Goal: Book appointment/travel/reservation

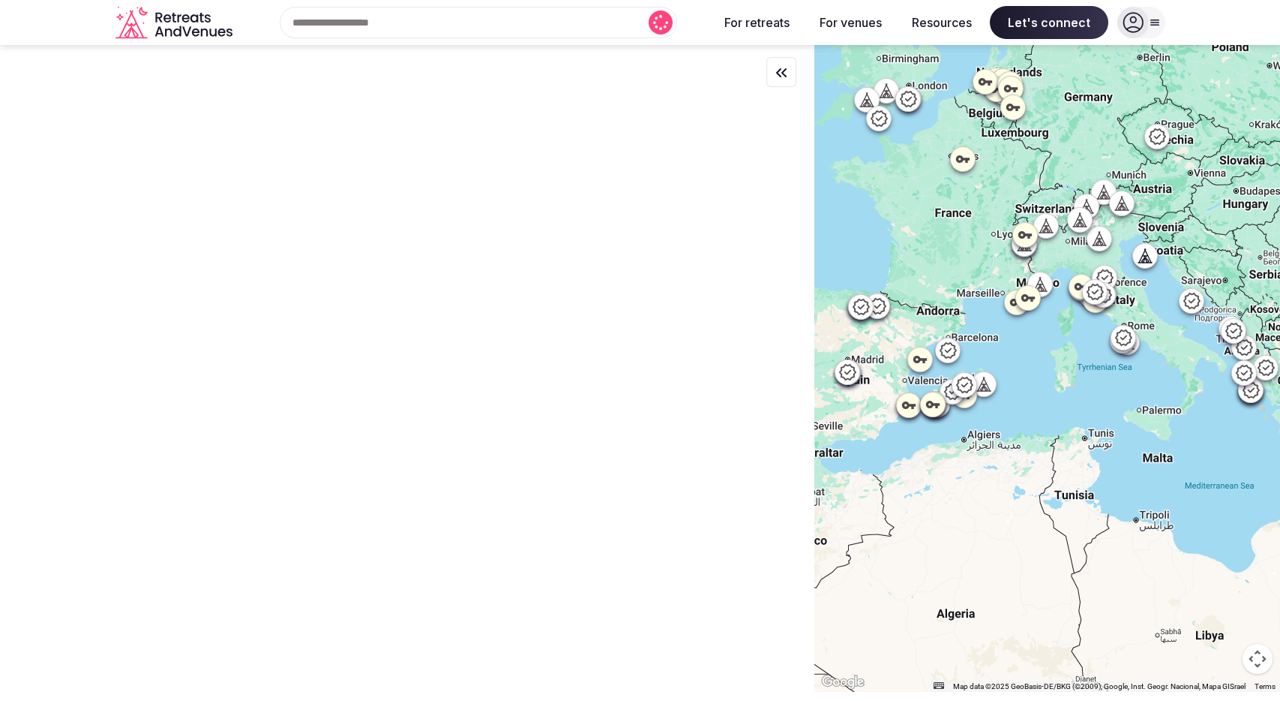
click at [391, 27] on input "text" at bounding box center [479, 23] width 398 height 32
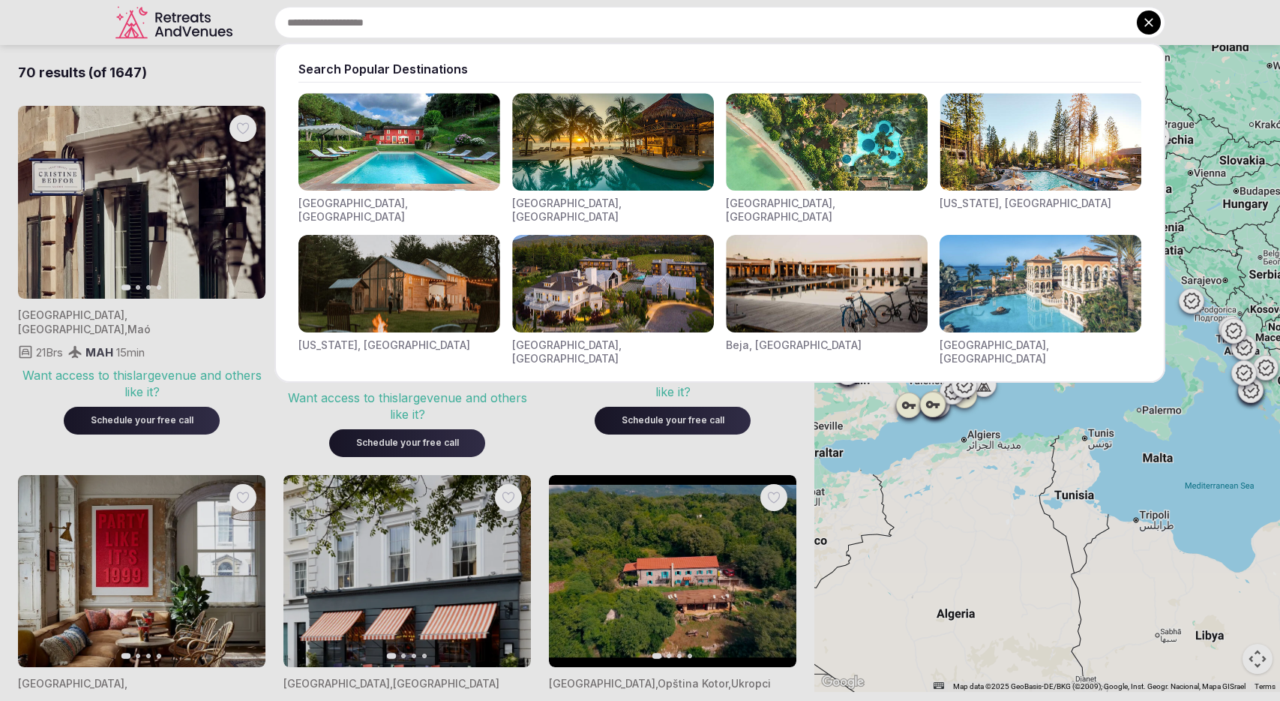
click at [834, 164] on img "Visit venues for Indonesia, Bali" at bounding box center [827, 142] width 202 height 98
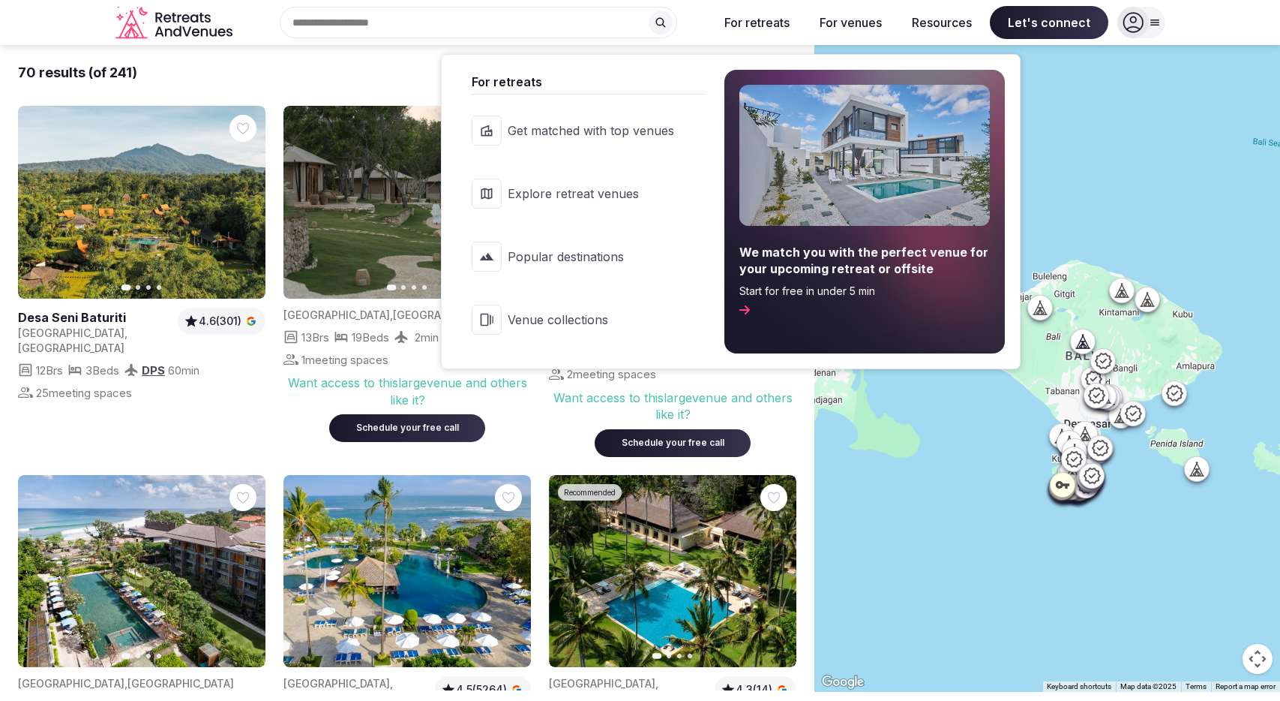
click at [755, 17] on button "For retreats" at bounding box center [757, 22] width 89 height 33
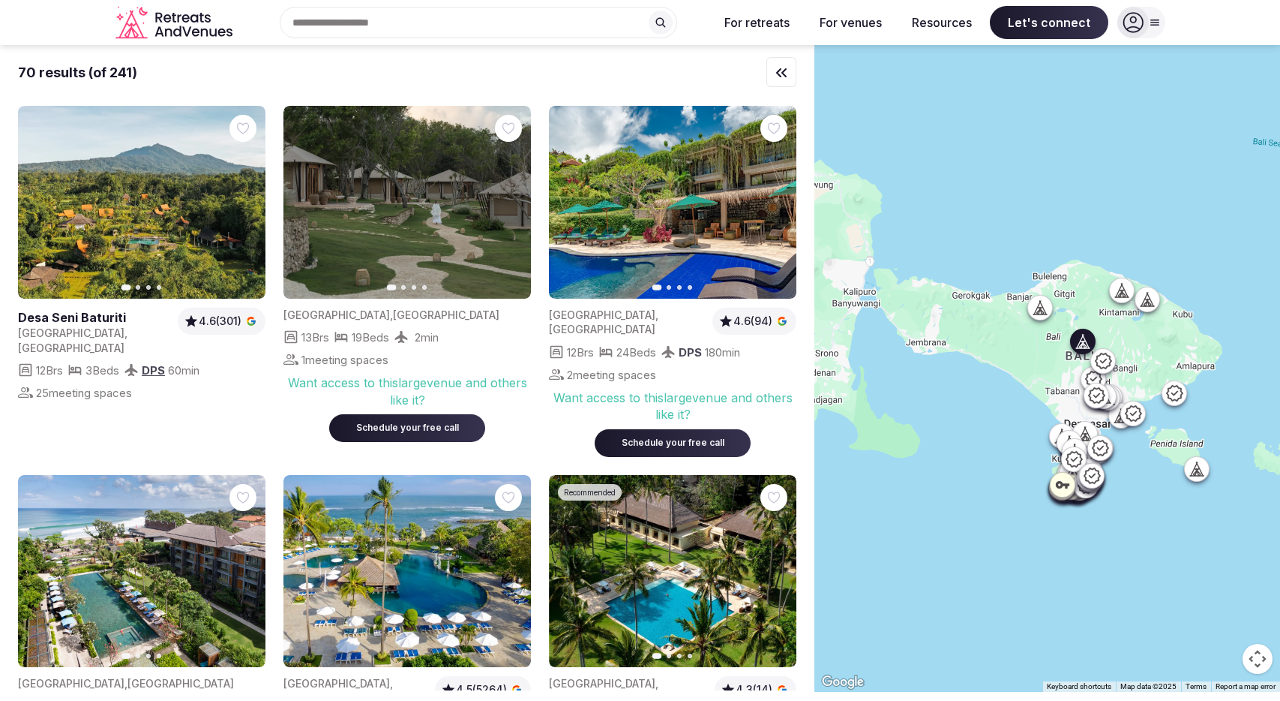
click at [239, 209] on button "Next slide" at bounding box center [245, 203] width 24 height 24
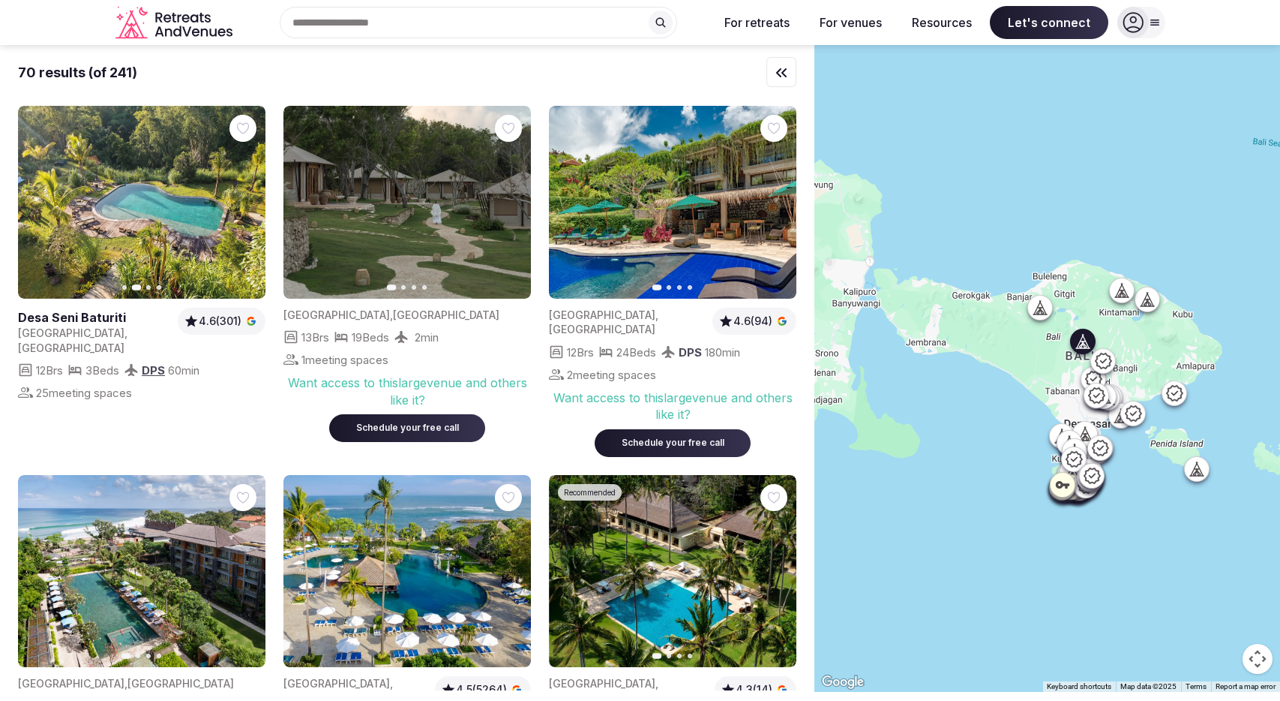
click at [239, 209] on button "Next slide" at bounding box center [245, 203] width 24 height 24
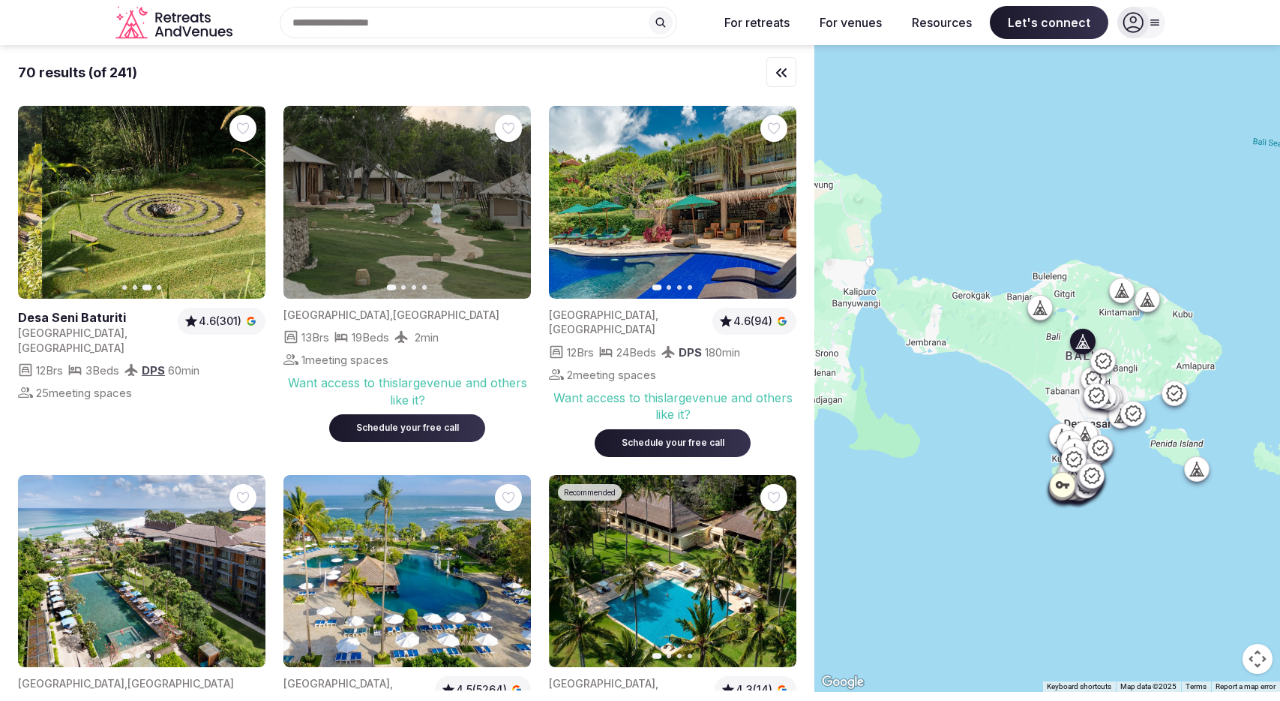
click at [239, 209] on button "Next slide" at bounding box center [245, 203] width 24 height 24
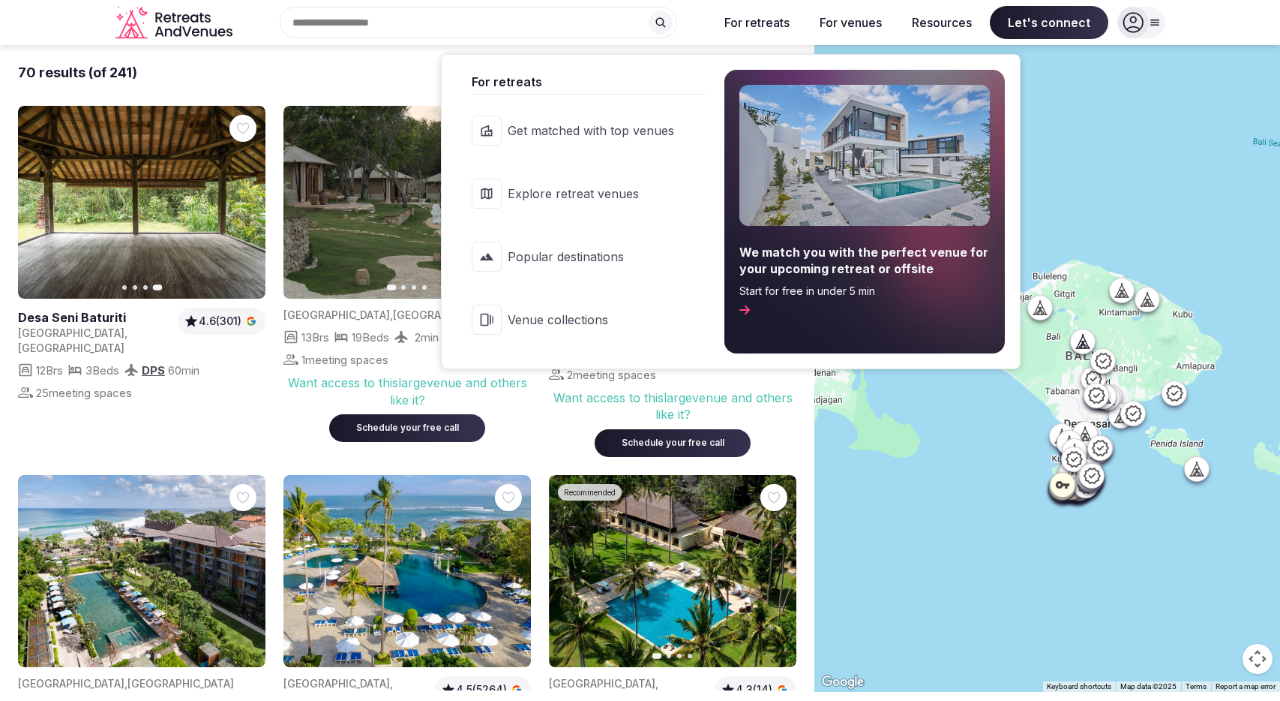
click at [539, 264] on span "Popular destinations" at bounding box center [591, 256] width 167 height 17
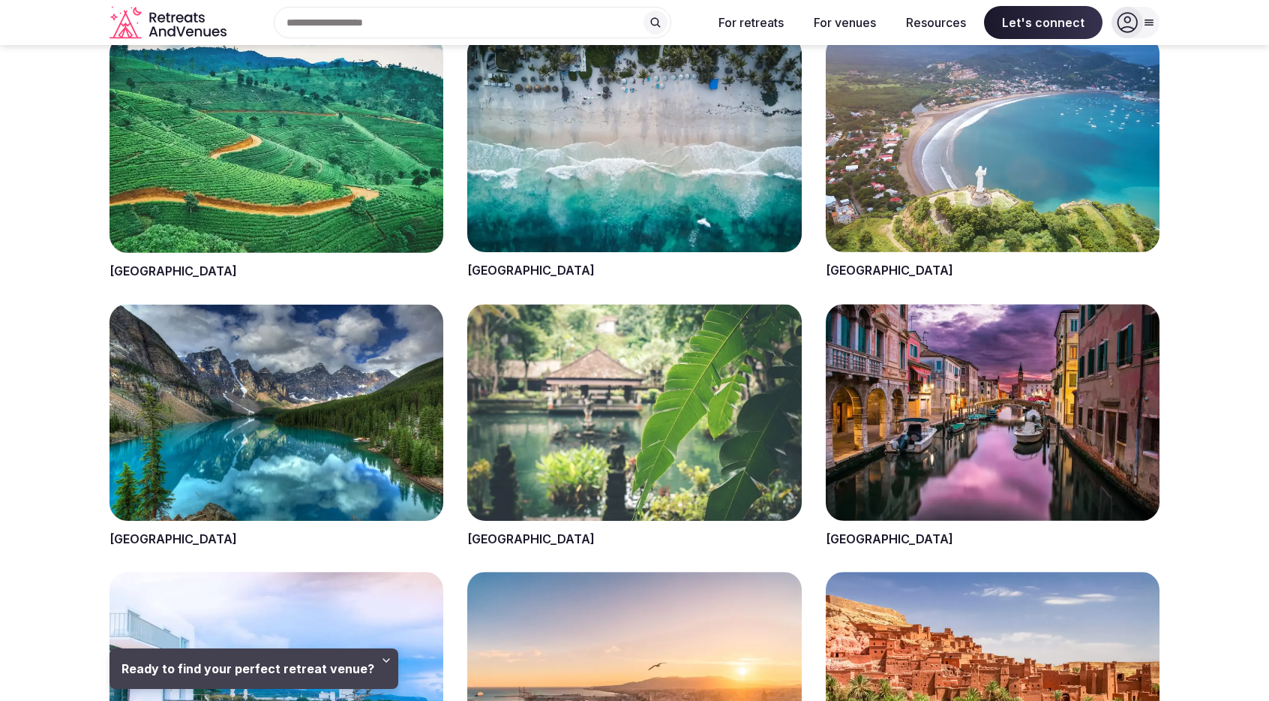
scroll to position [902, 0]
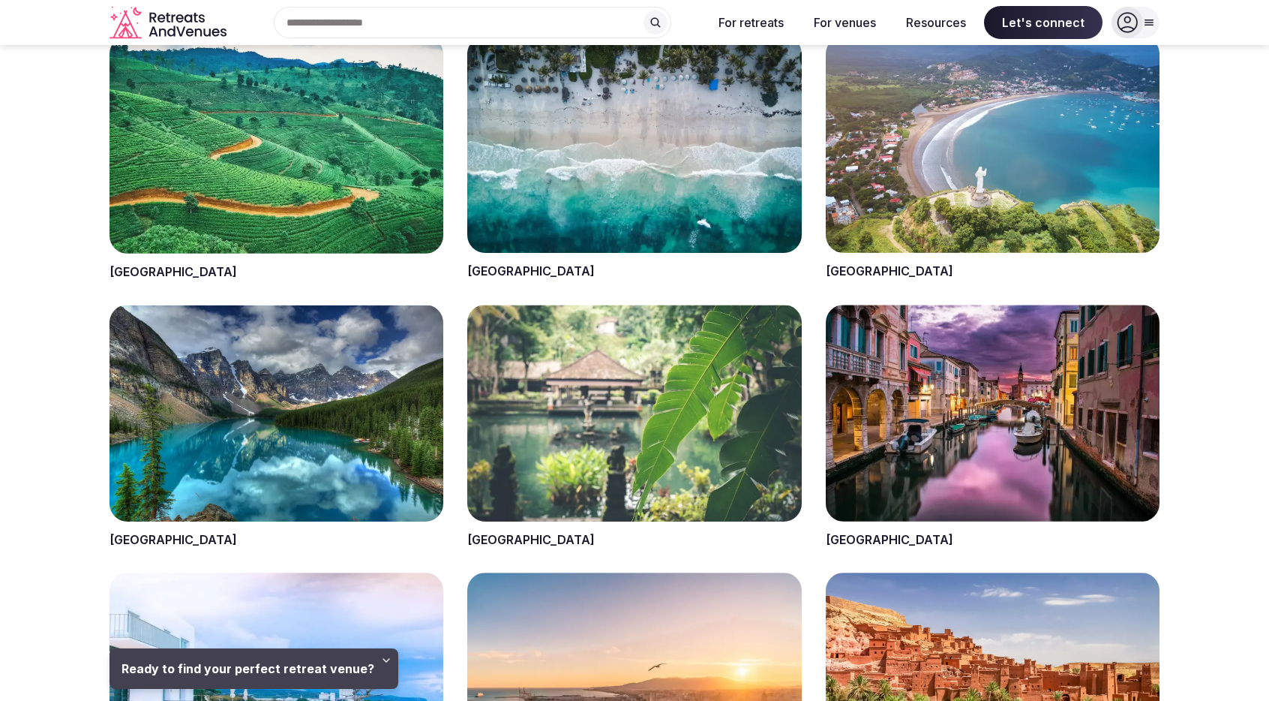
click at [216, 419] on span at bounding box center [277, 427] width 334 height 244
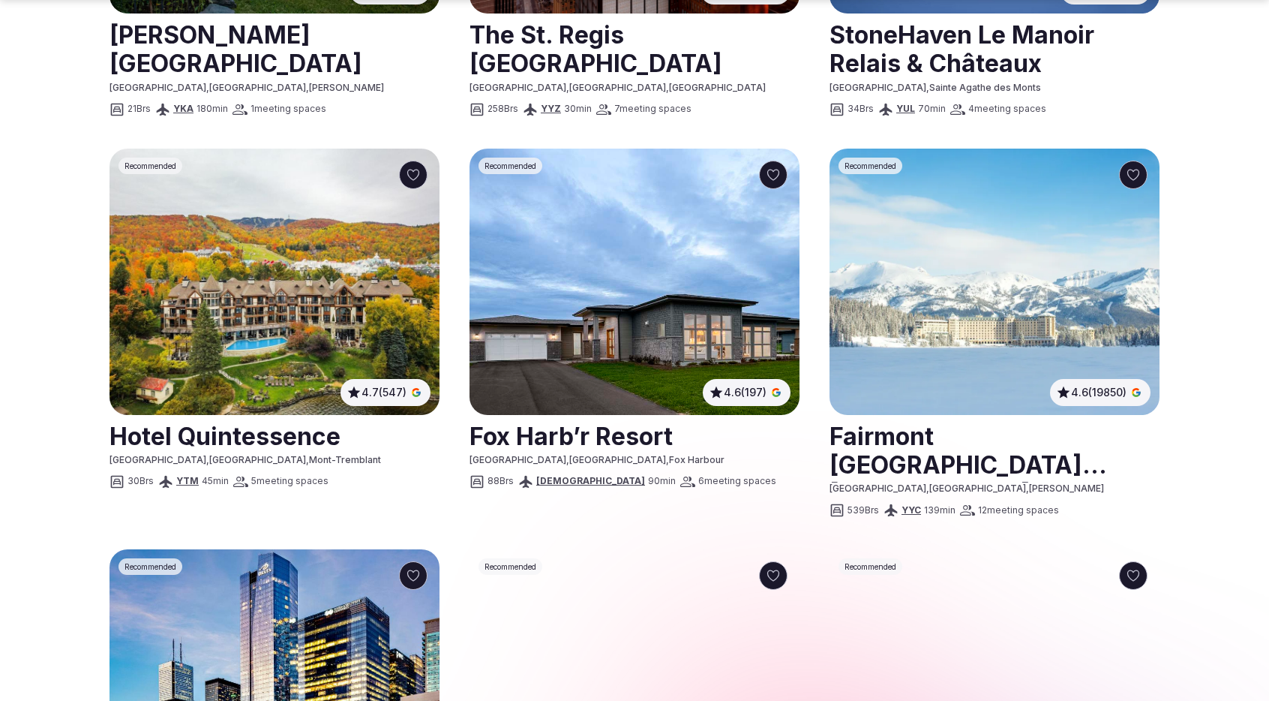
scroll to position [1091, 0]
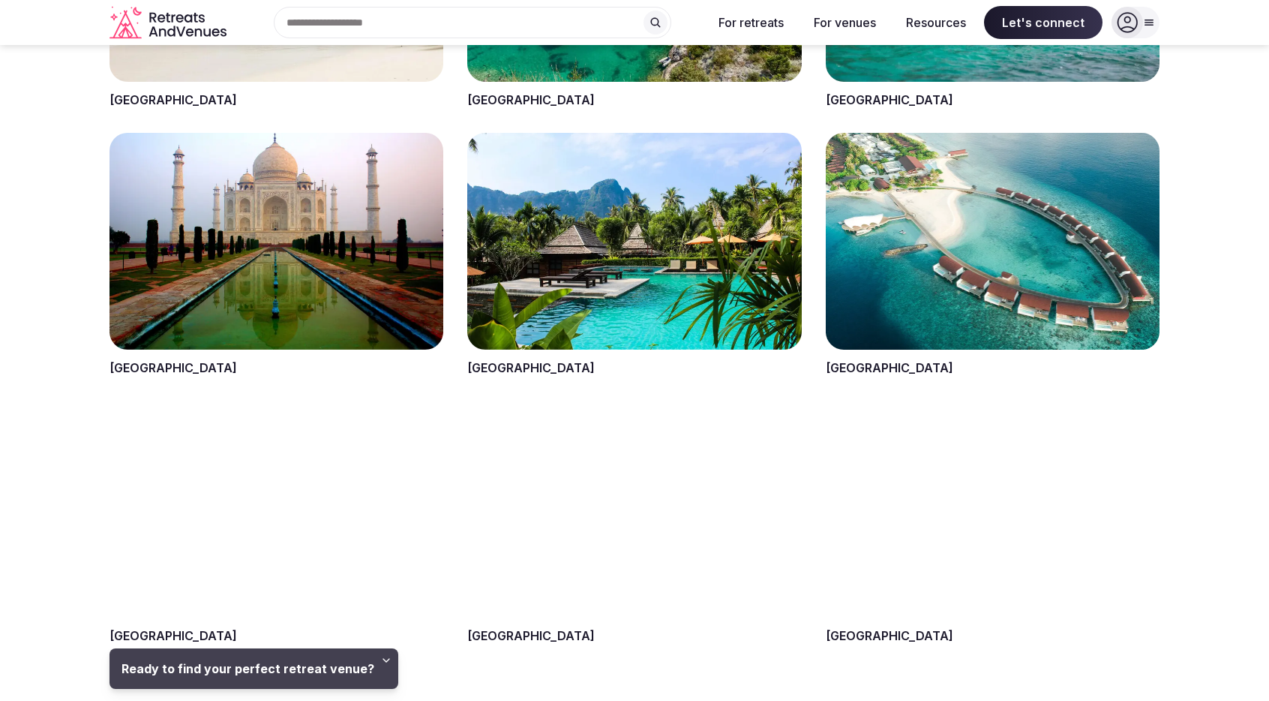
scroll to position [2044, 0]
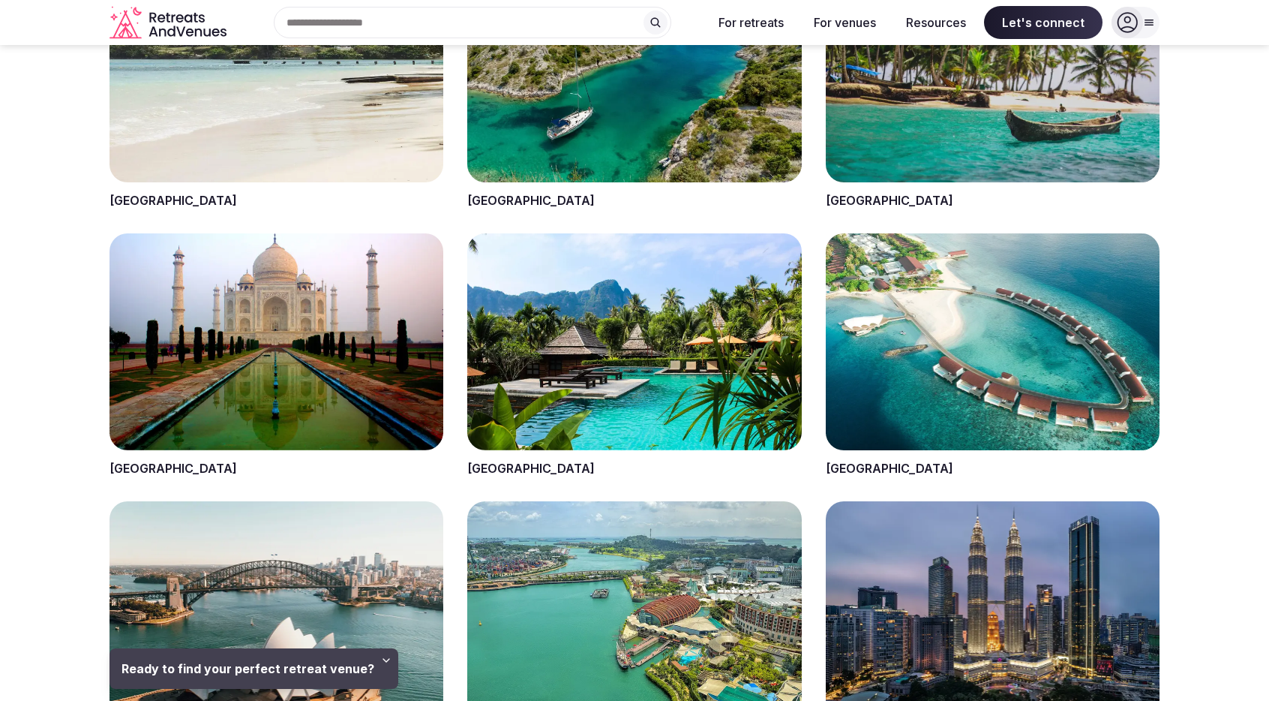
click at [593, 329] on span at bounding box center [634, 355] width 334 height 244
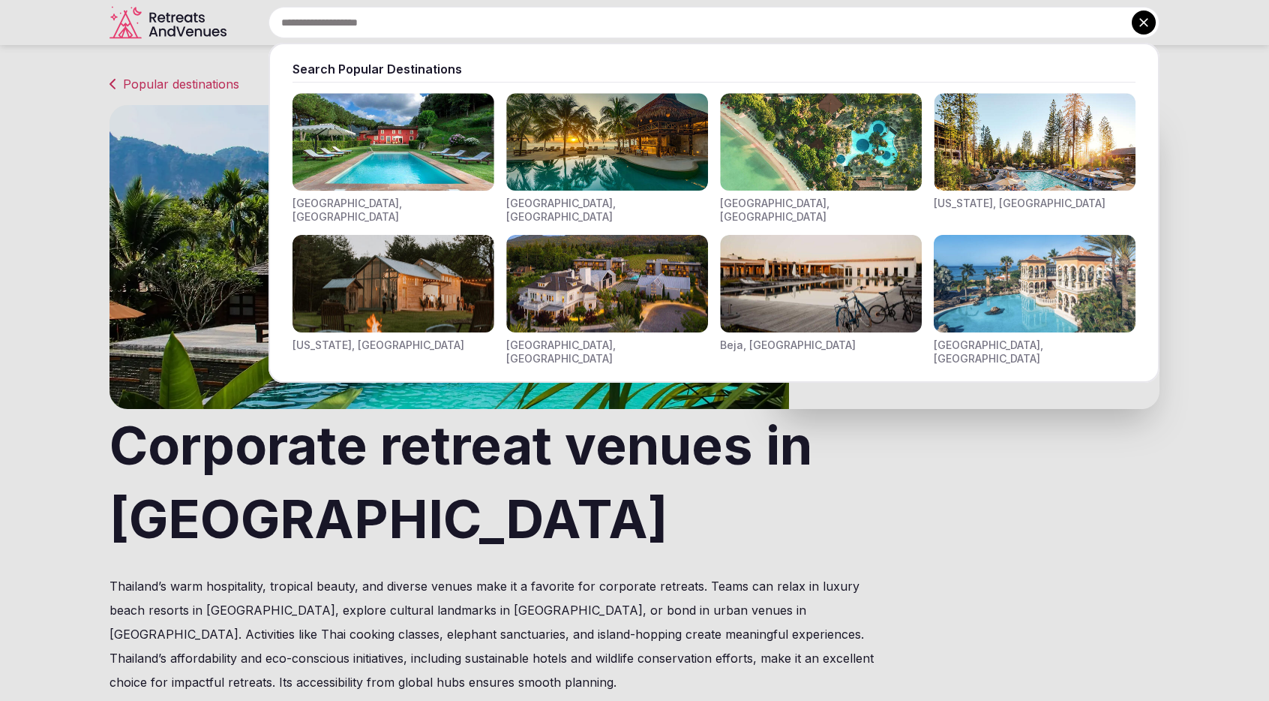
click at [421, 19] on input "text" at bounding box center [714, 23] width 891 height 32
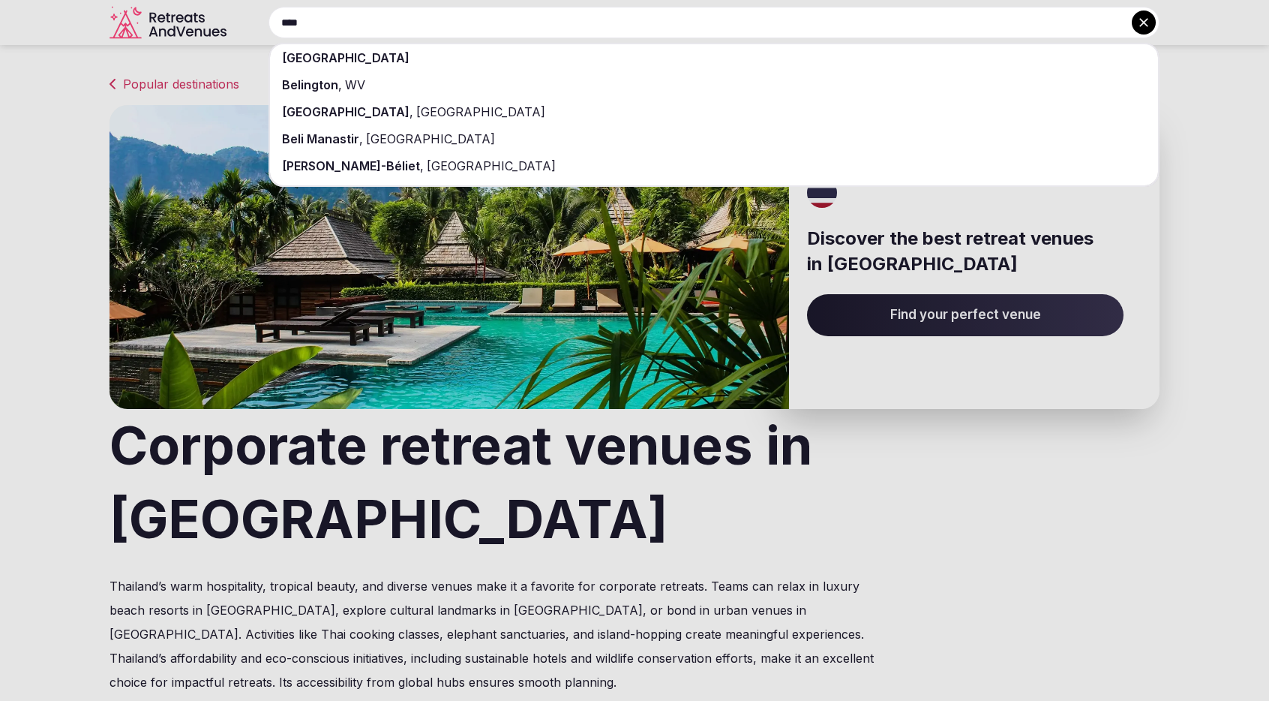
type input "****"
click at [394, 56] on div "[GEOGRAPHIC_DATA]" at bounding box center [714, 57] width 888 height 27
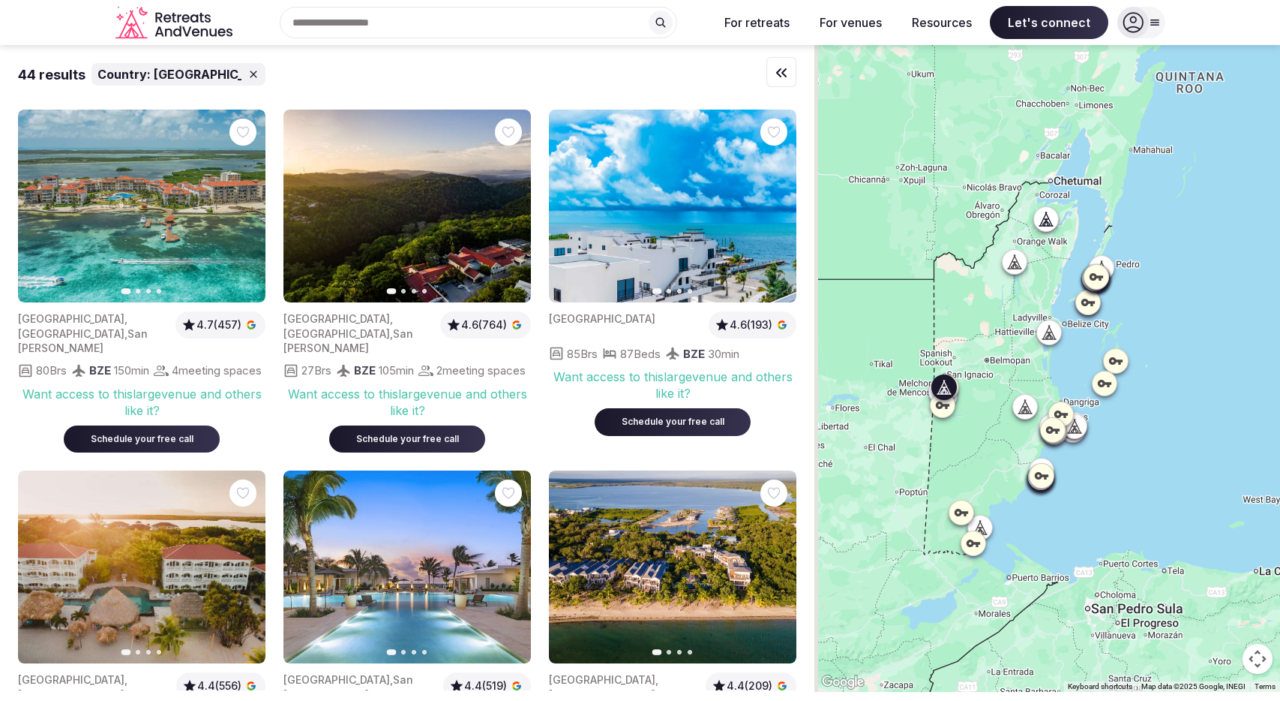
click at [509, 208] on icon "button" at bounding box center [510, 206] width 12 height 12
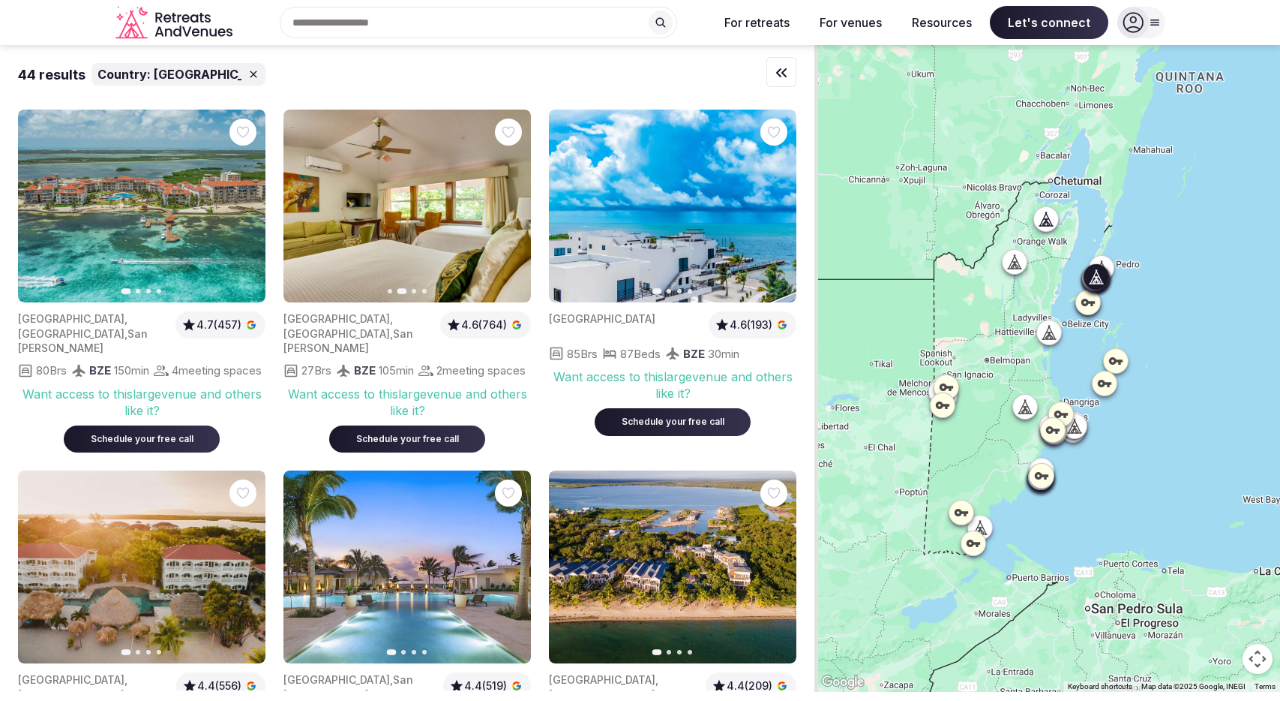
click at [239, 206] on icon "button" at bounding box center [245, 206] width 12 height 12
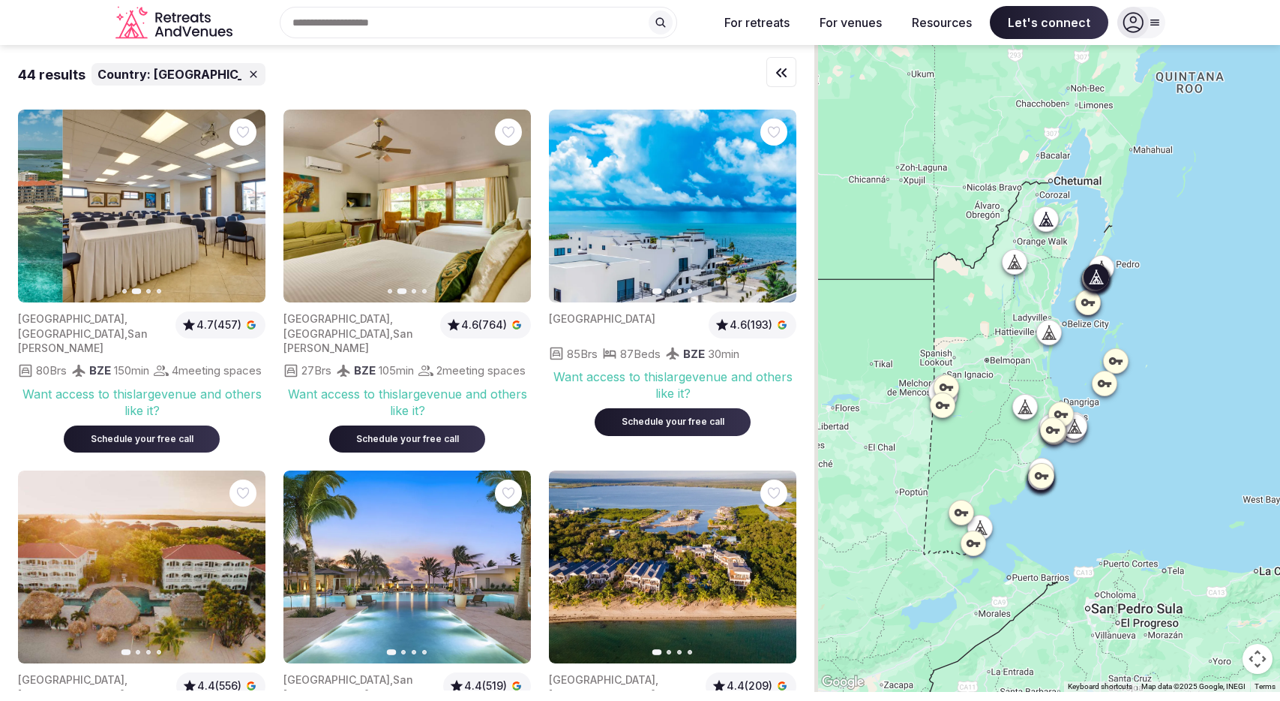
click at [239, 206] on icon "button" at bounding box center [245, 206] width 12 height 12
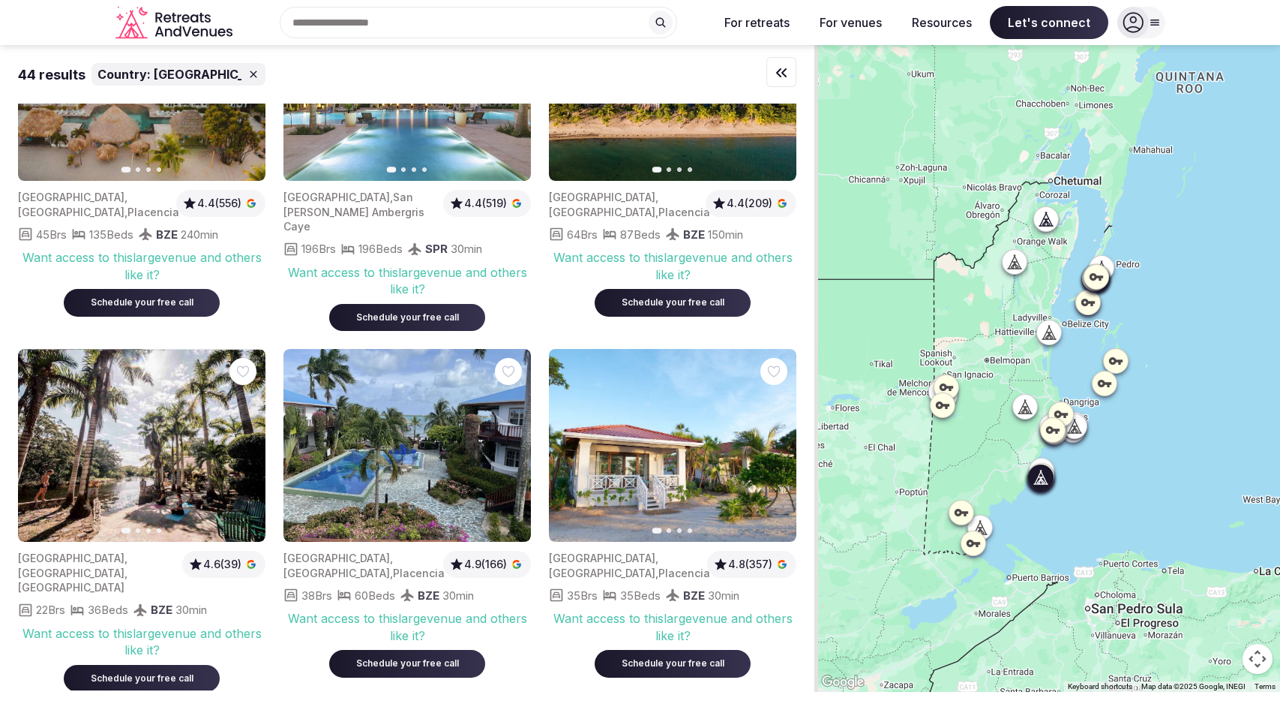
scroll to position [483, 0]
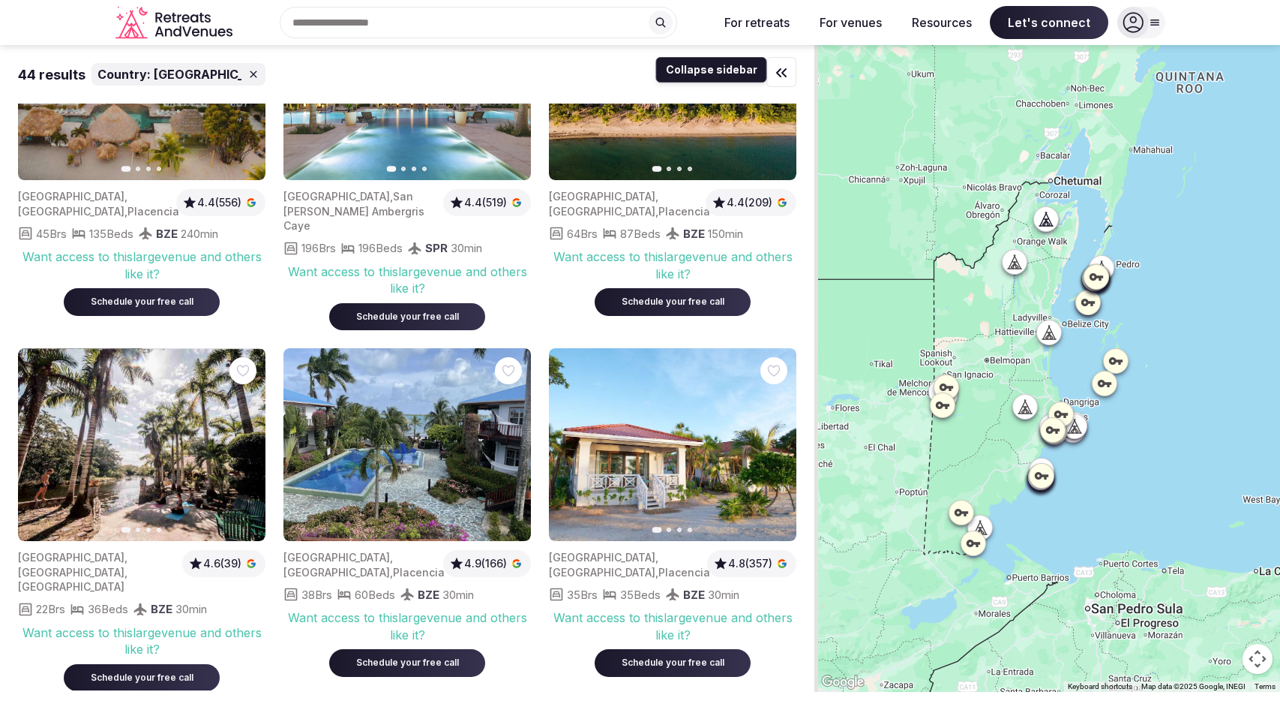
click at [776, 69] on icon "button" at bounding box center [782, 73] width 18 height 18
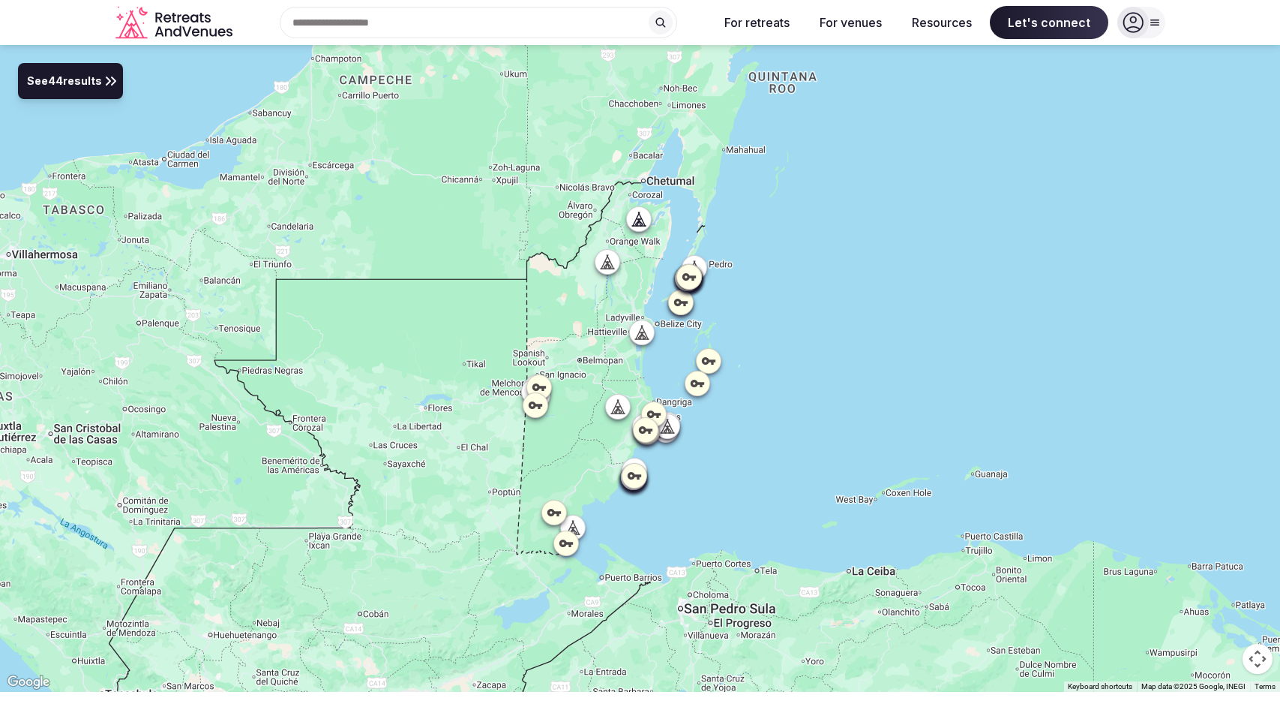
click at [620, 414] on div at bounding box center [618, 407] width 24 height 24
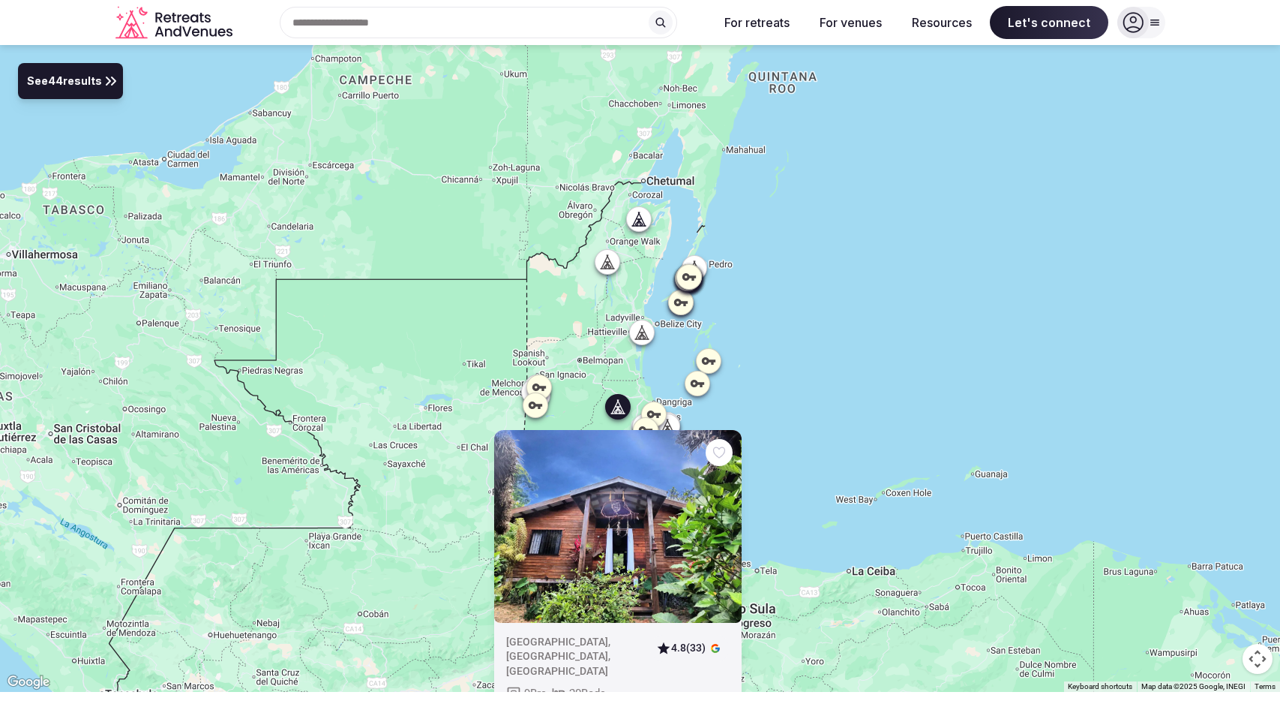
click at [650, 506] on img at bounding box center [618, 526] width 248 height 193
drag, startPoint x: 715, startPoint y: 599, endPoint x: 721, endPoint y: 589, distance: 11.4
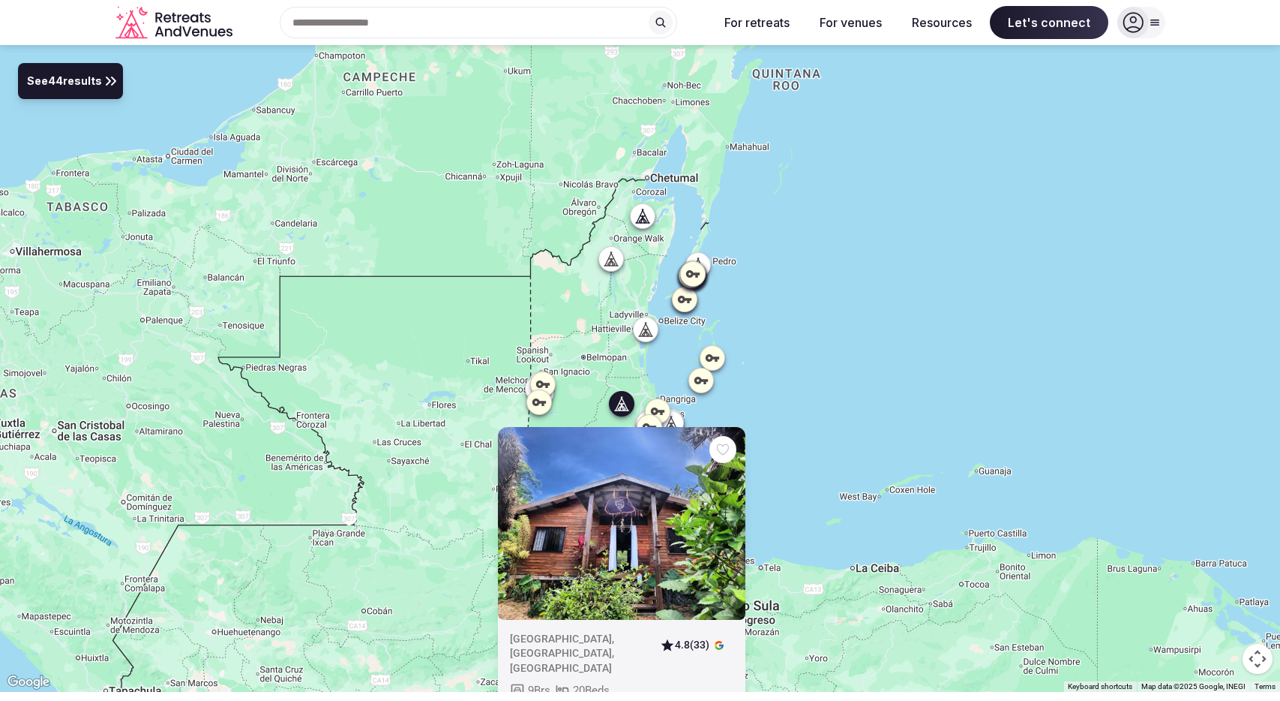
click at [716, 539] on img at bounding box center [622, 523] width 248 height 193
click at [596, 659] on div "[GEOGRAPHIC_DATA] , [GEOGRAPHIC_DATA] , [GEOGRAPHIC_DATA]" at bounding box center [579, 654] width 138 height 44
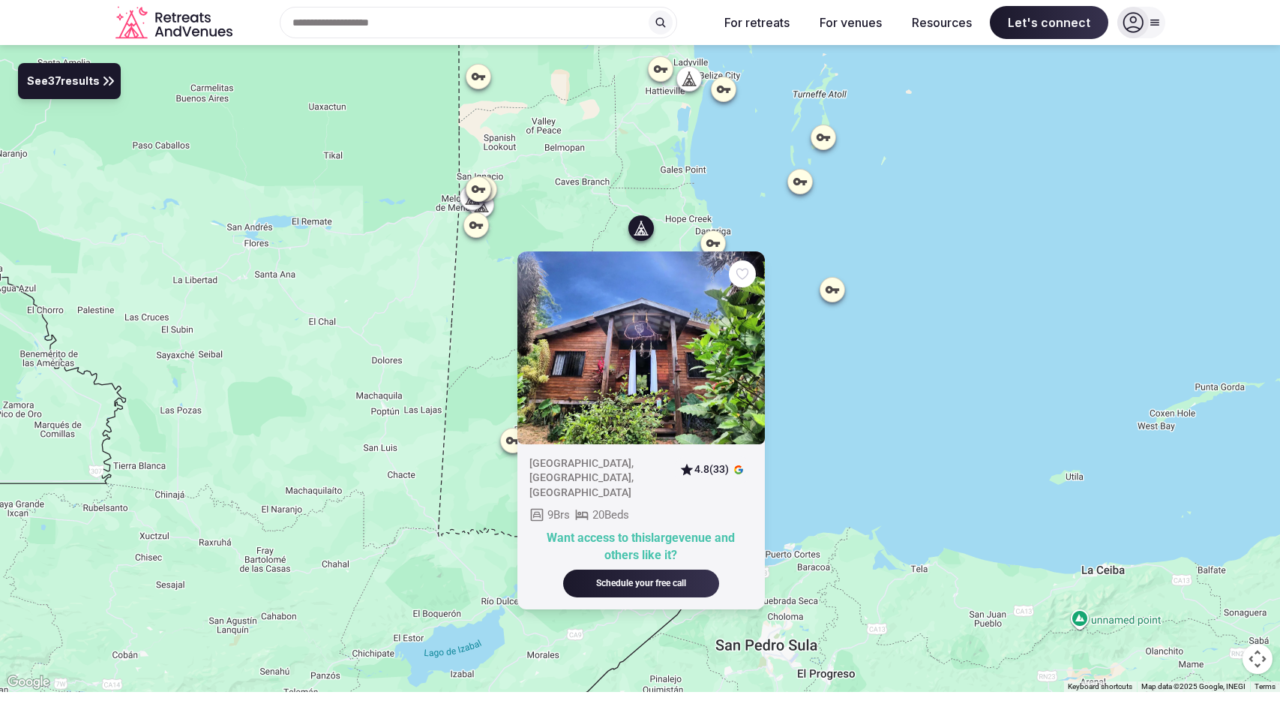
click at [647, 398] on img at bounding box center [641, 347] width 248 height 193
click at [687, 89] on div at bounding box center [689, 79] width 24 height 24
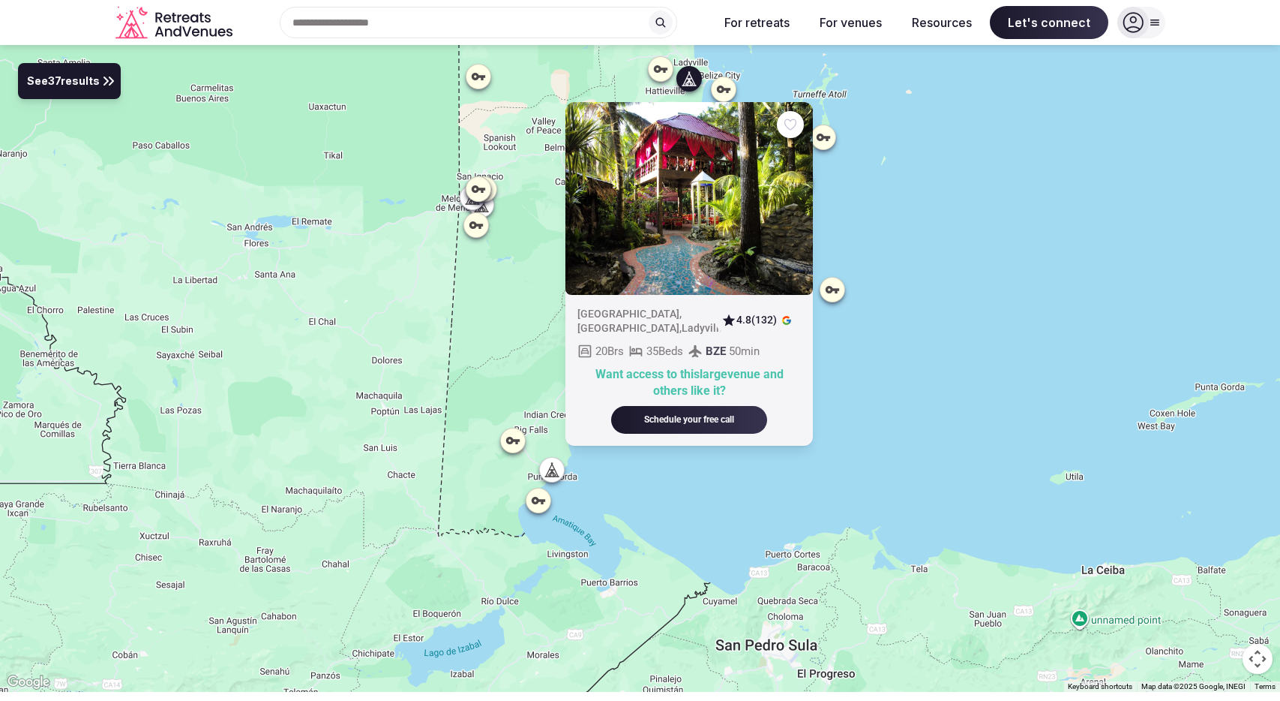
click at [1015, 324] on div "[GEOGRAPHIC_DATA] , [GEOGRAPHIC_DATA] , [GEOGRAPHIC_DATA] 4.8 (132) 20 Brs 35 B…" at bounding box center [640, 368] width 1280 height 647
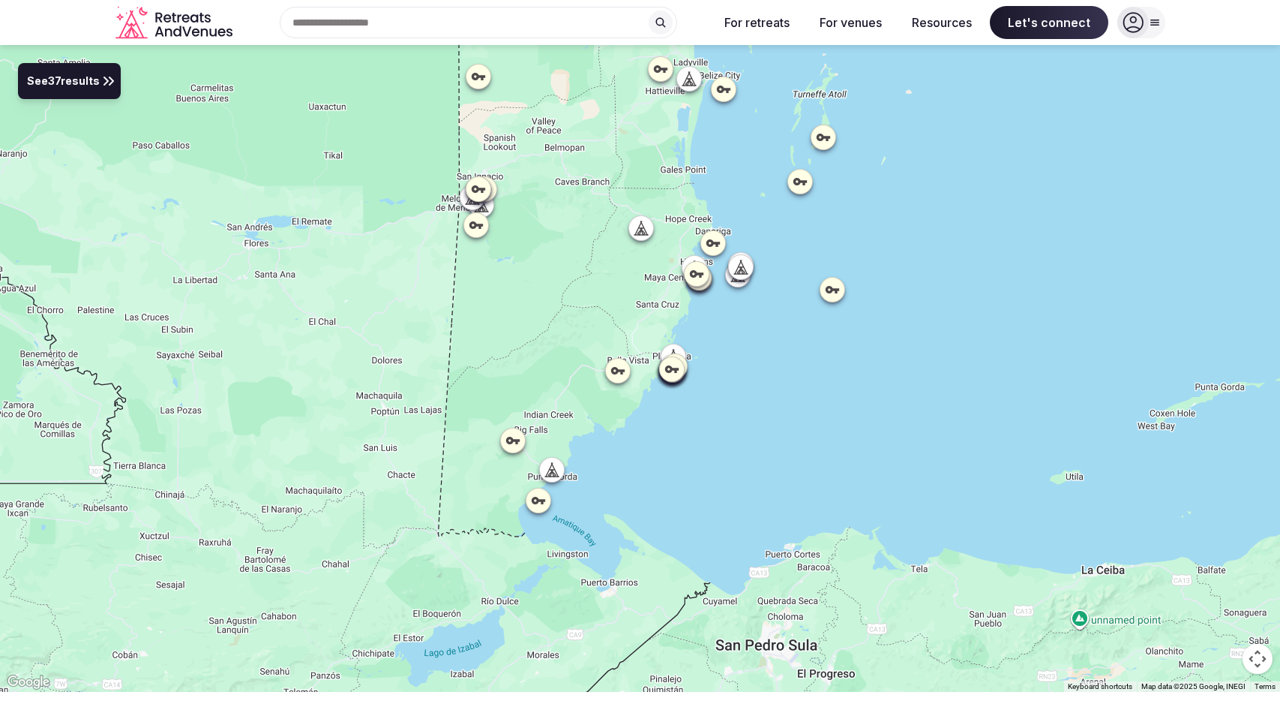
click at [551, 471] on icon at bounding box center [553, 473] width 4 height 5
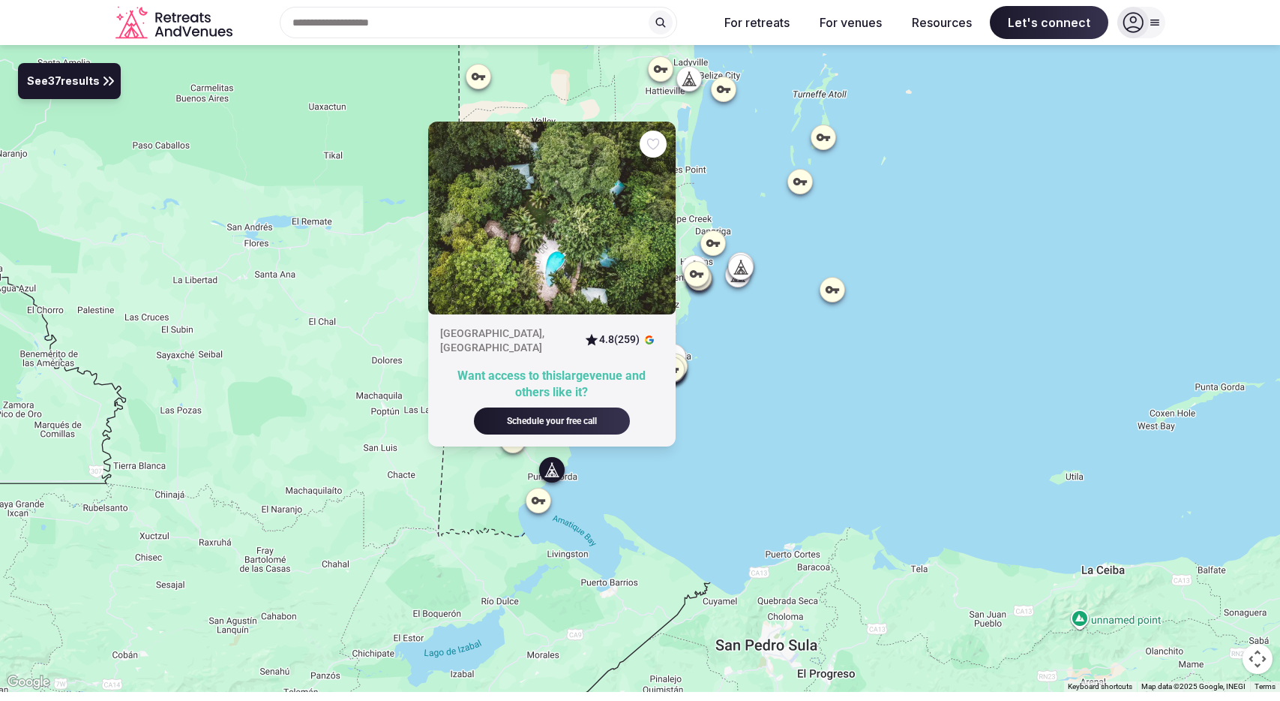
click at [548, 377] on div "Want access to this large venue and others like it?" at bounding box center [552, 385] width 224 height 34
click at [587, 418] on div "Schedule your free call" at bounding box center [551, 421] width 120 height 13
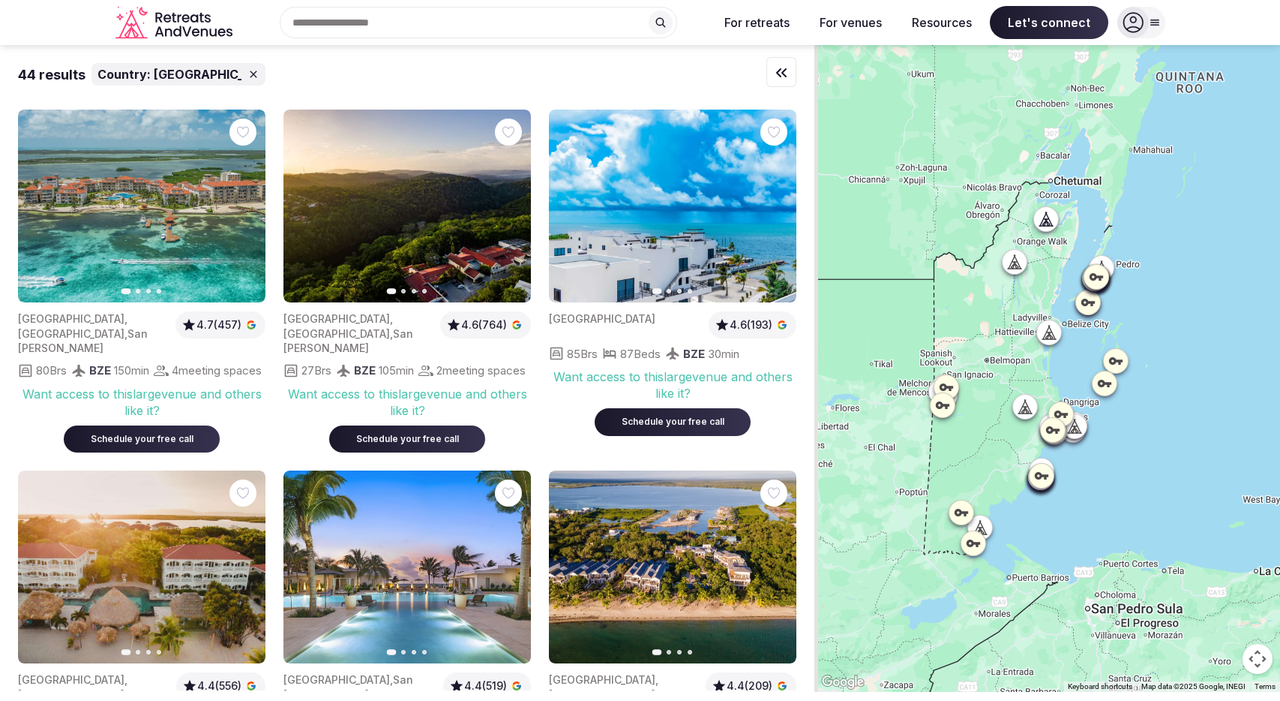
click at [1114, 267] on div at bounding box center [1102, 268] width 24 height 24
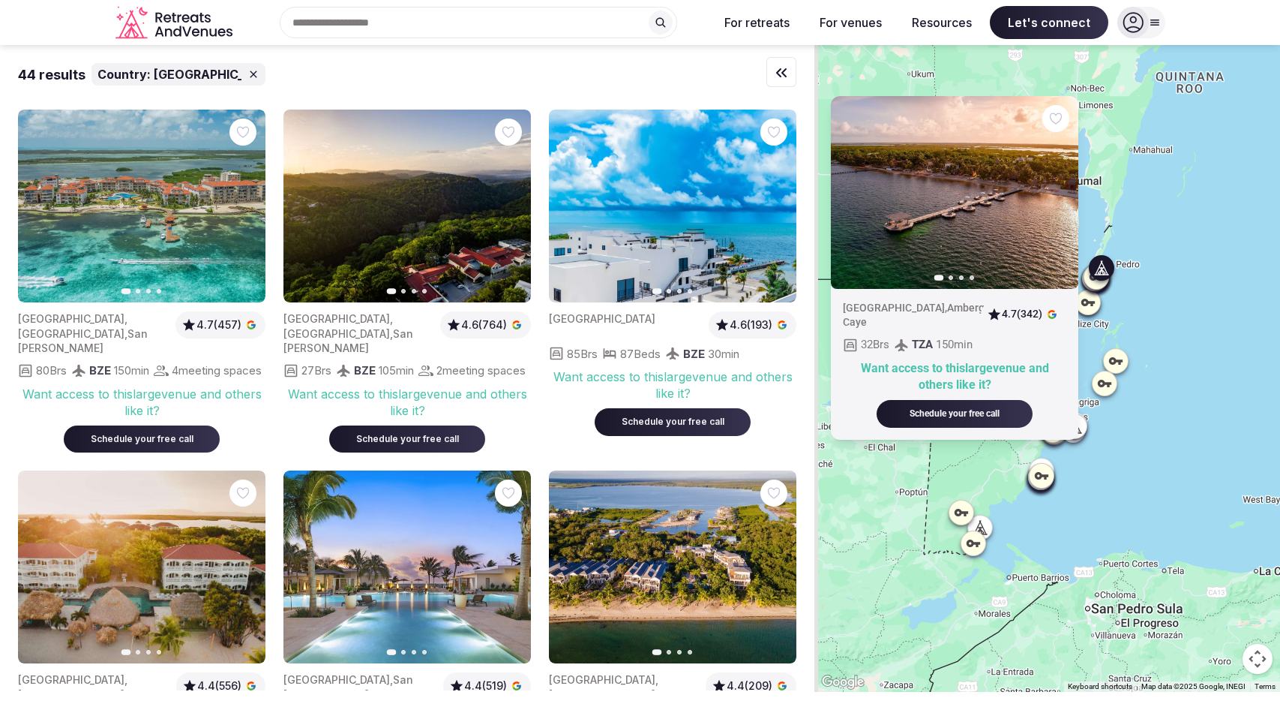
click at [1258, 248] on div "Previous slide Next slide [GEOGRAPHIC_DATA] , Ambergris Caye 4.7 (342) 32 Brs T…" at bounding box center [1048, 368] width 466 height 647
click at [1188, 292] on div "Previous slide Next slide [GEOGRAPHIC_DATA] , Ambergris Caye 4.7 (342) 32 Brs T…" at bounding box center [1048, 368] width 466 height 647
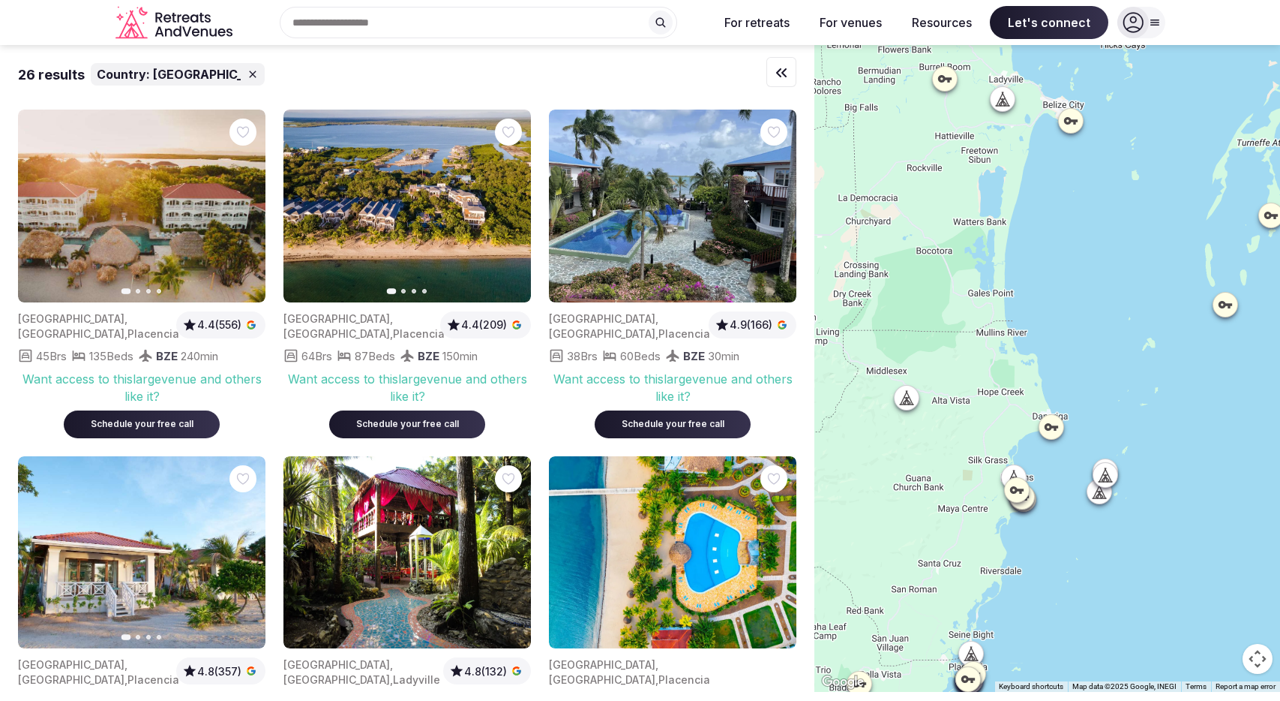
click at [908, 401] on icon at bounding box center [904, 398] width 7 height 14
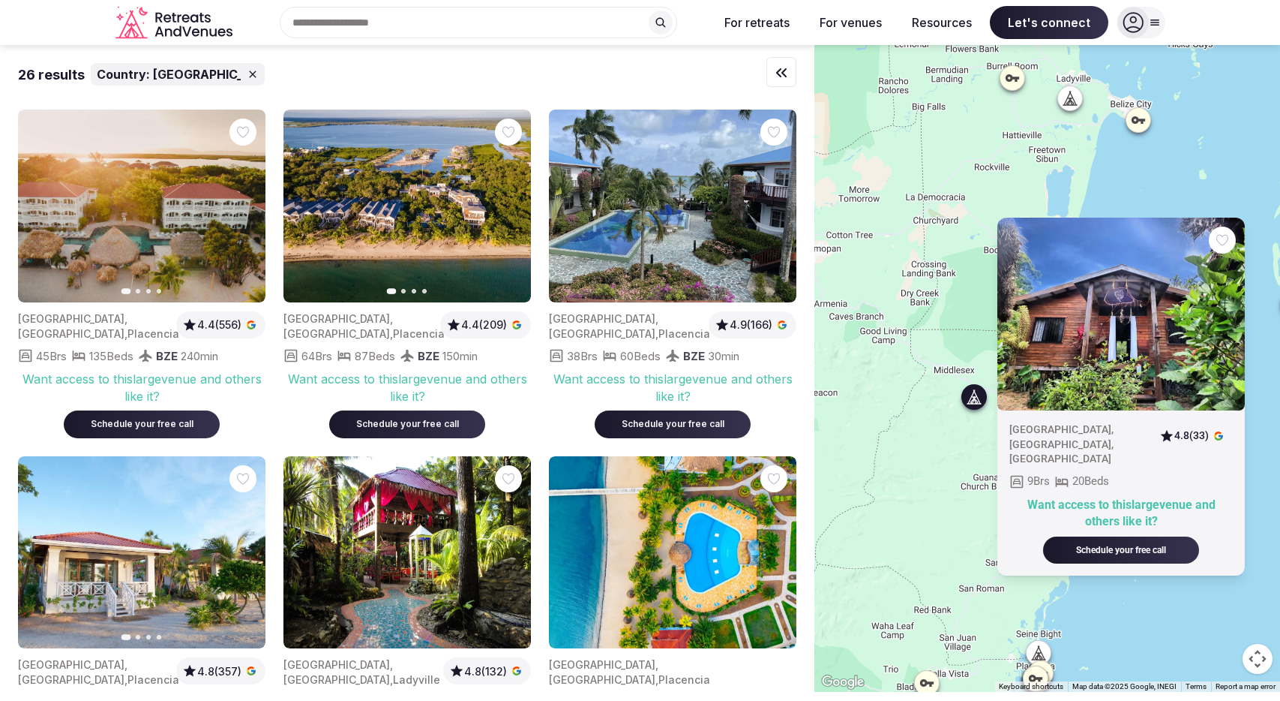
drag, startPoint x: 947, startPoint y: 437, endPoint x: 1016, endPoint y: 437, distance: 69.8
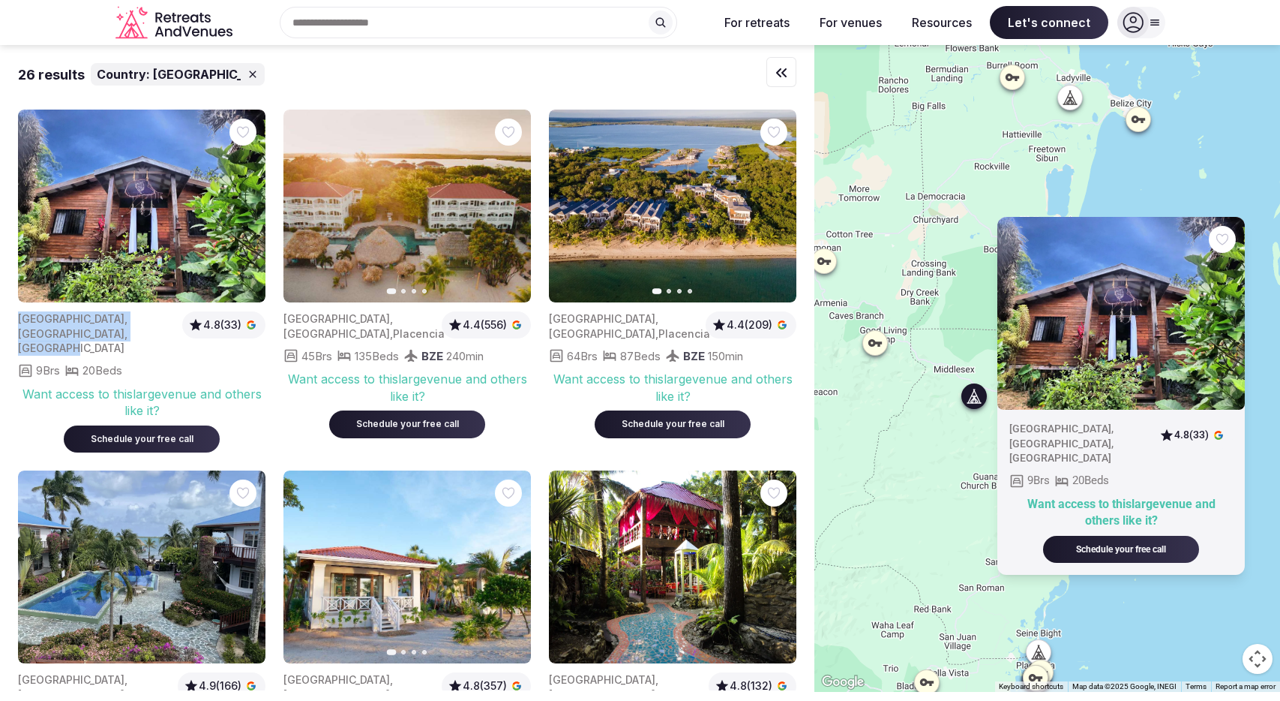
drag, startPoint x: 76, startPoint y: 332, endPoint x: 20, endPoint y: 323, distance: 56.2
click at [20, 323] on div "[GEOGRAPHIC_DATA] , [GEOGRAPHIC_DATA] , [GEOGRAPHIC_DATA]" at bounding box center [97, 333] width 158 height 44
copy div "[GEOGRAPHIC_DATA] , [GEOGRAPHIC_DATA] , [GEOGRAPHIC_DATA]"
click at [1192, 187] on div "[GEOGRAPHIC_DATA] , [GEOGRAPHIC_DATA] , [GEOGRAPHIC_DATA] 4.8 (33) 9 Brs 20 Bed…" at bounding box center [1048, 368] width 466 height 647
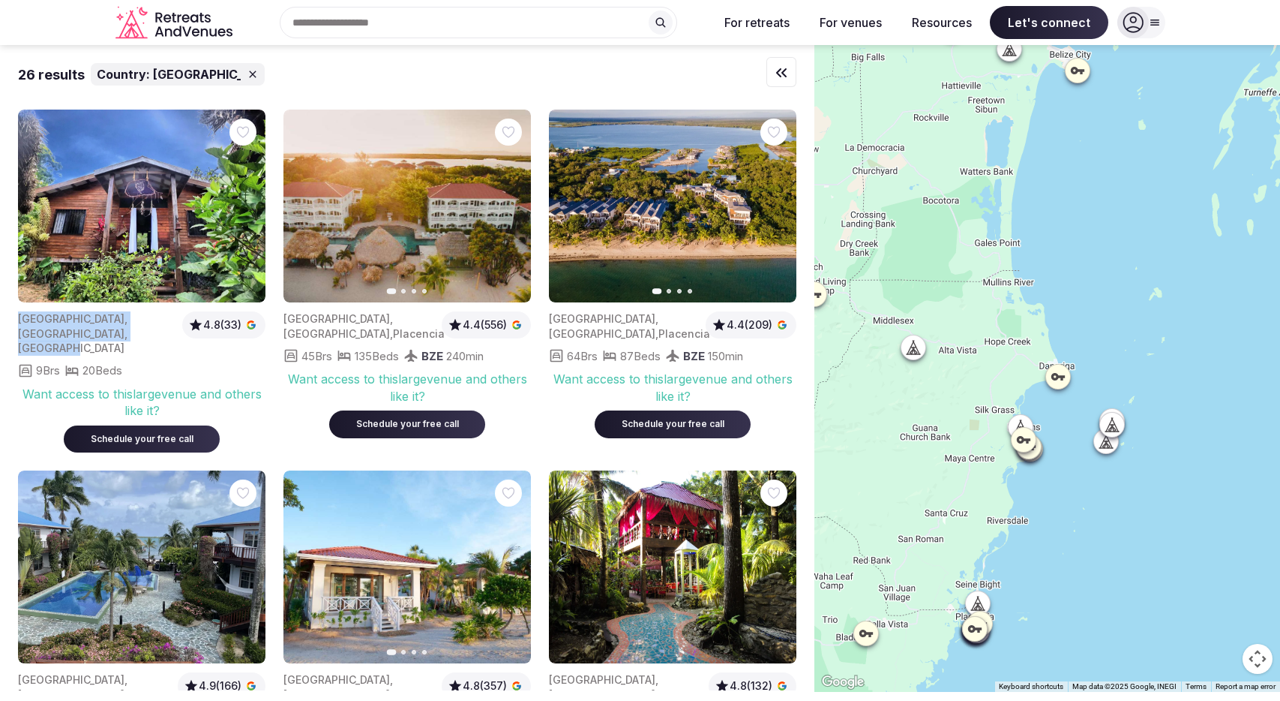
drag, startPoint x: 1139, startPoint y: 474, endPoint x: 1080, endPoint y: 429, distance: 73.8
click at [1079, 429] on div at bounding box center [1048, 368] width 466 height 647
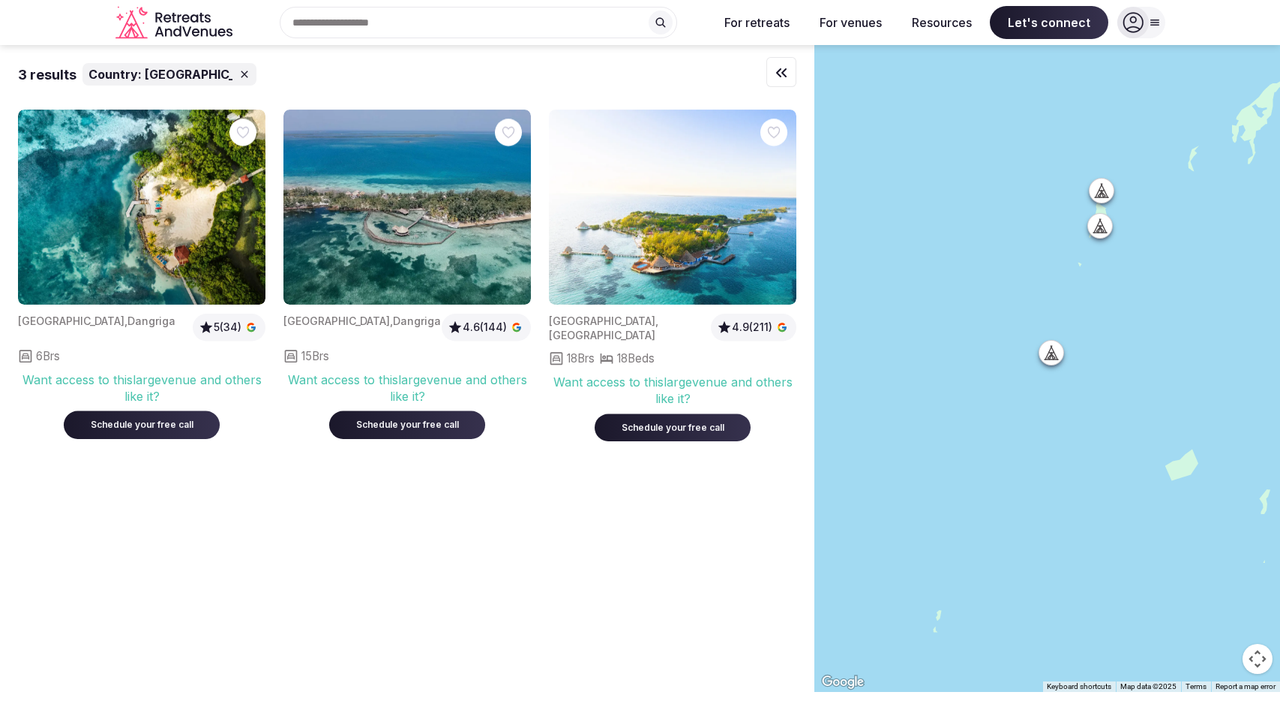
click at [1055, 354] on icon at bounding box center [1050, 352] width 15 height 15
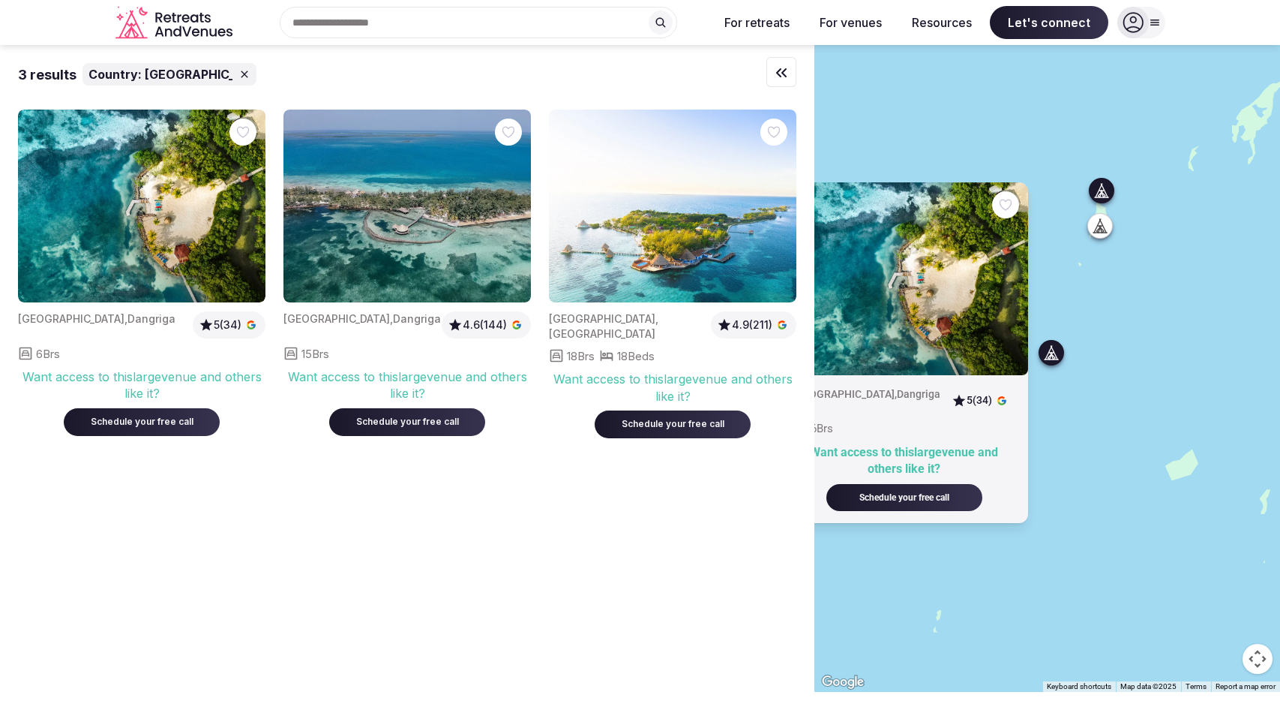
click at [398, 206] on img at bounding box center [408, 206] width 248 height 193
drag, startPoint x: 696, startPoint y: 314, endPoint x: 551, endPoint y: 321, distance: 145.7
click at [551, 321] on div "[GEOGRAPHIC_DATA] , [GEOGRAPHIC_DATA]" at bounding box center [627, 325] width 156 height 29
copy div "[GEOGRAPHIC_DATA] , [GEOGRAPHIC_DATA]"
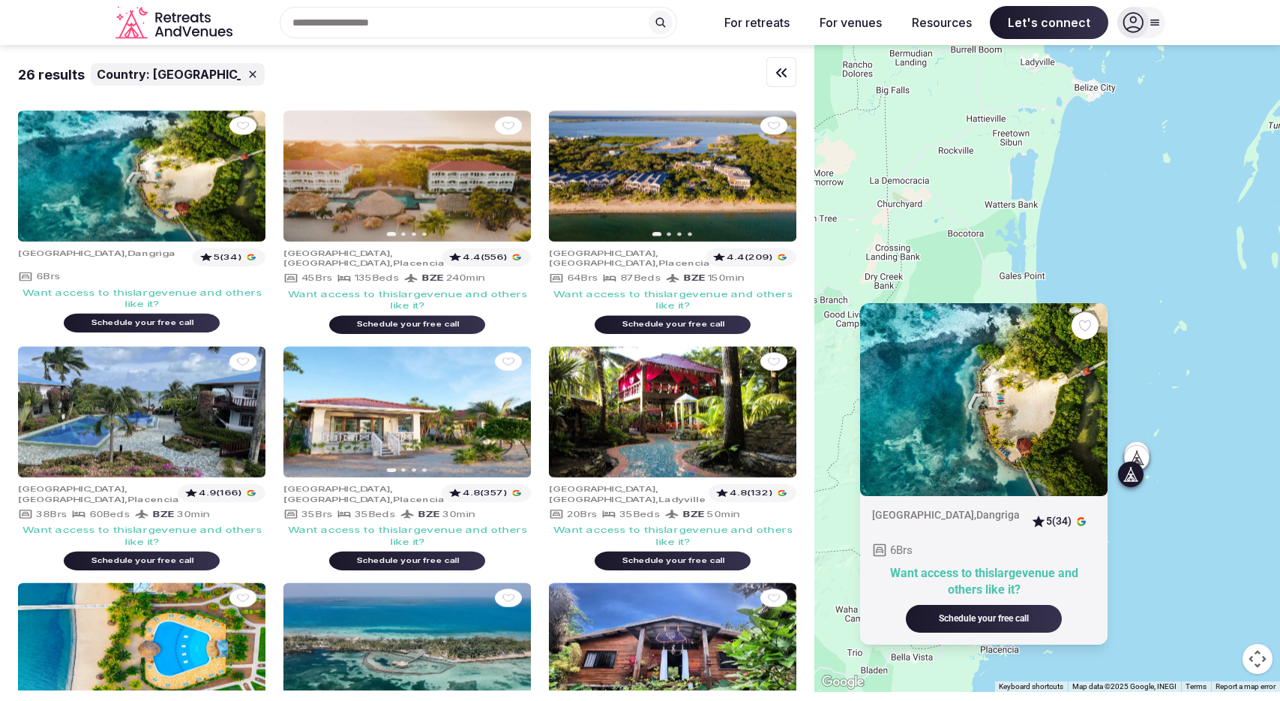
click at [1189, 225] on div "[GEOGRAPHIC_DATA] , Dangriga 5 (34) 6 Brs Want access to this large venue and o…" at bounding box center [1048, 368] width 466 height 647
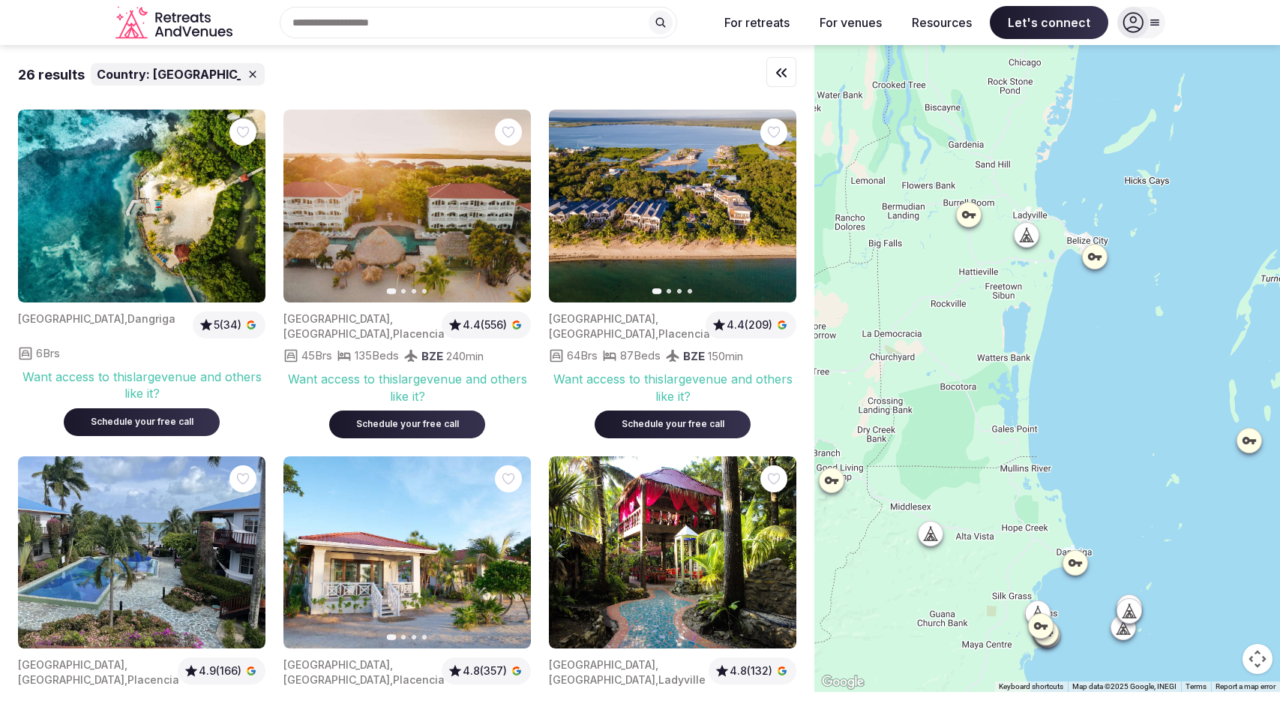
drag, startPoint x: 1181, startPoint y: 224, endPoint x: 1149, endPoint y: 368, distance: 147.4
click at [1165, 385] on div at bounding box center [1048, 368] width 466 height 647
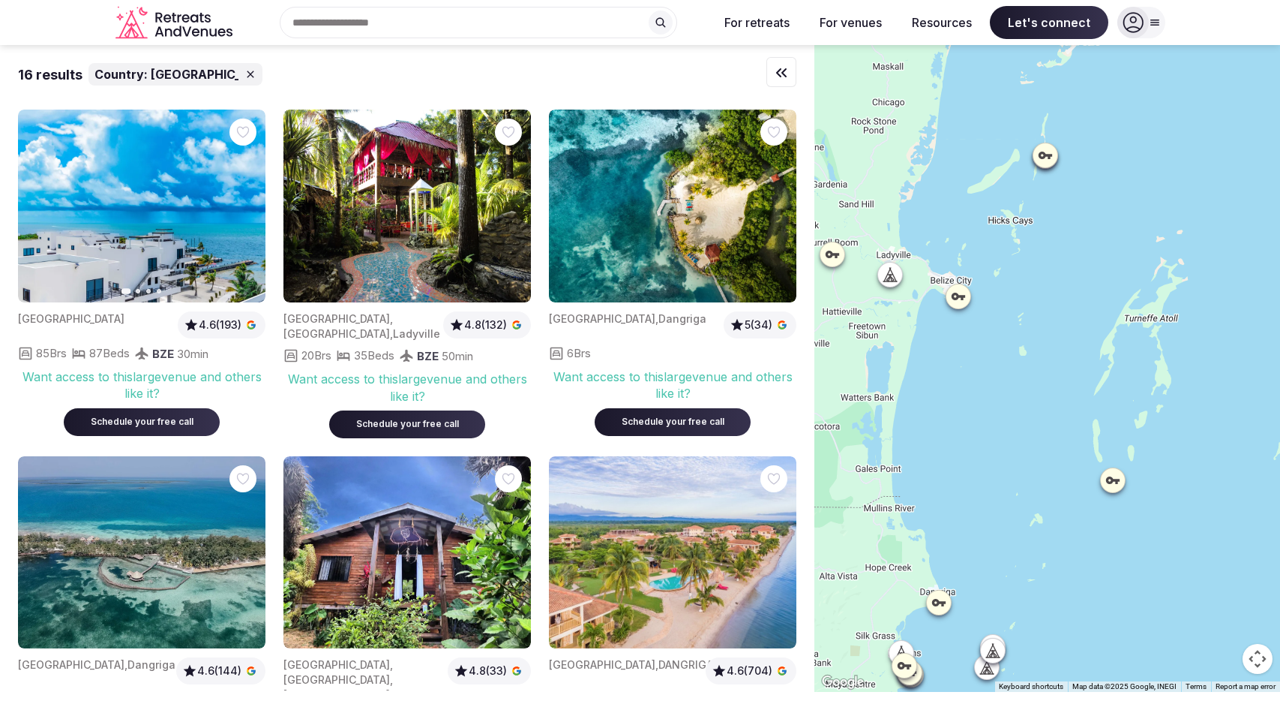
drag, startPoint x: 1109, startPoint y: 305, endPoint x: 1012, endPoint y: 338, distance: 102.9
click at [1012, 338] on div at bounding box center [1048, 368] width 466 height 647
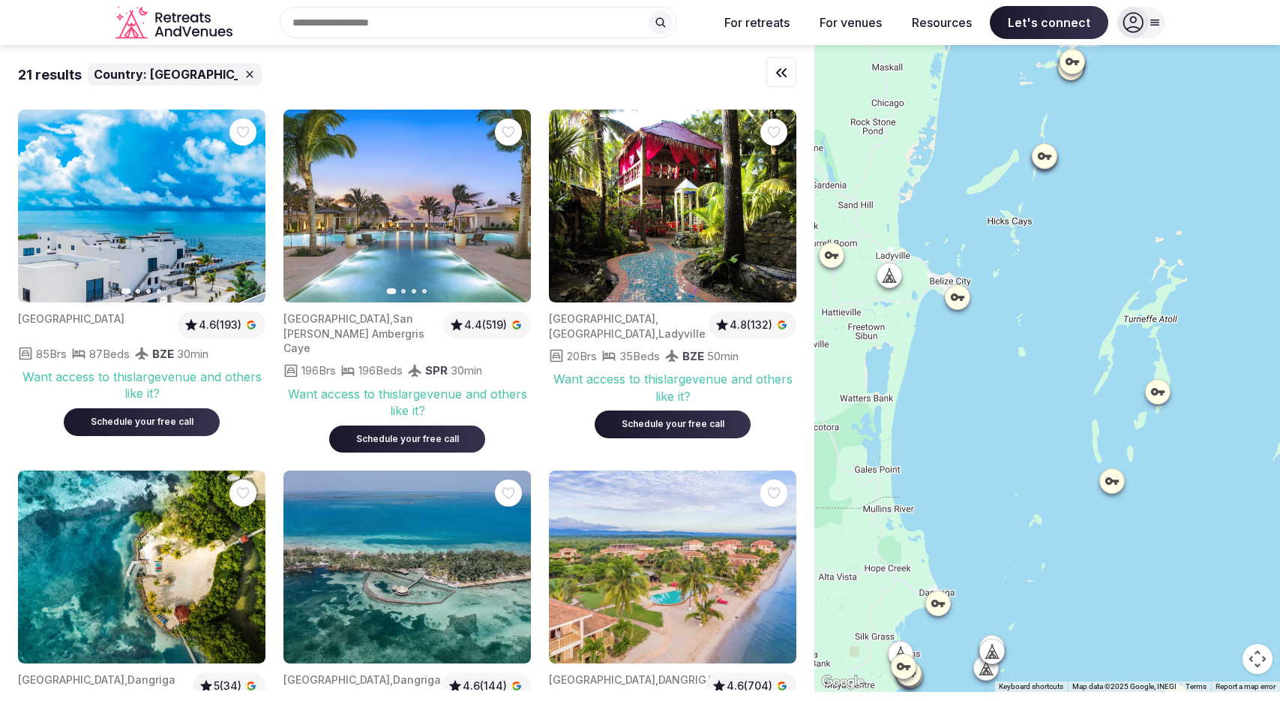
click at [1121, 489] on div at bounding box center [1112, 481] width 24 height 24
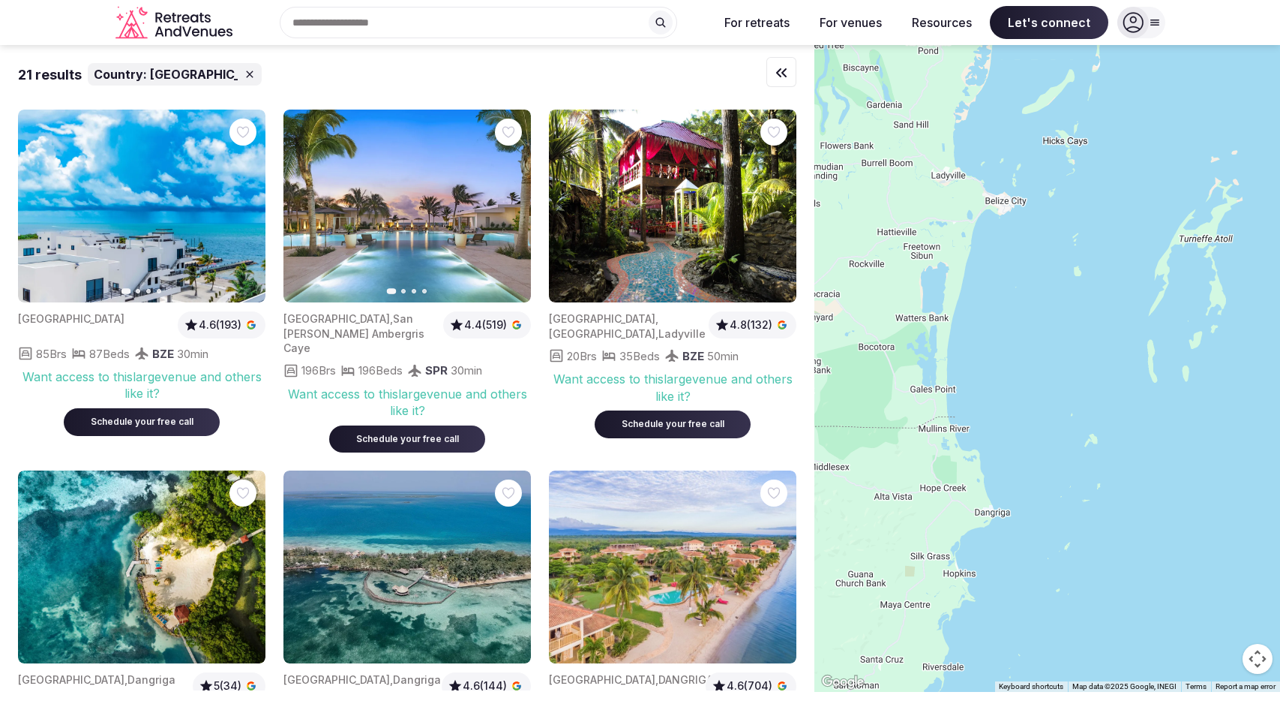
drag, startPoint x: 1063, startPoint y: 260, endPoint x: 1166, endPoint y: 127, distance: 167.9
click at [1166, 127] on div at bounding box center [1048, 368] width 466 height 647
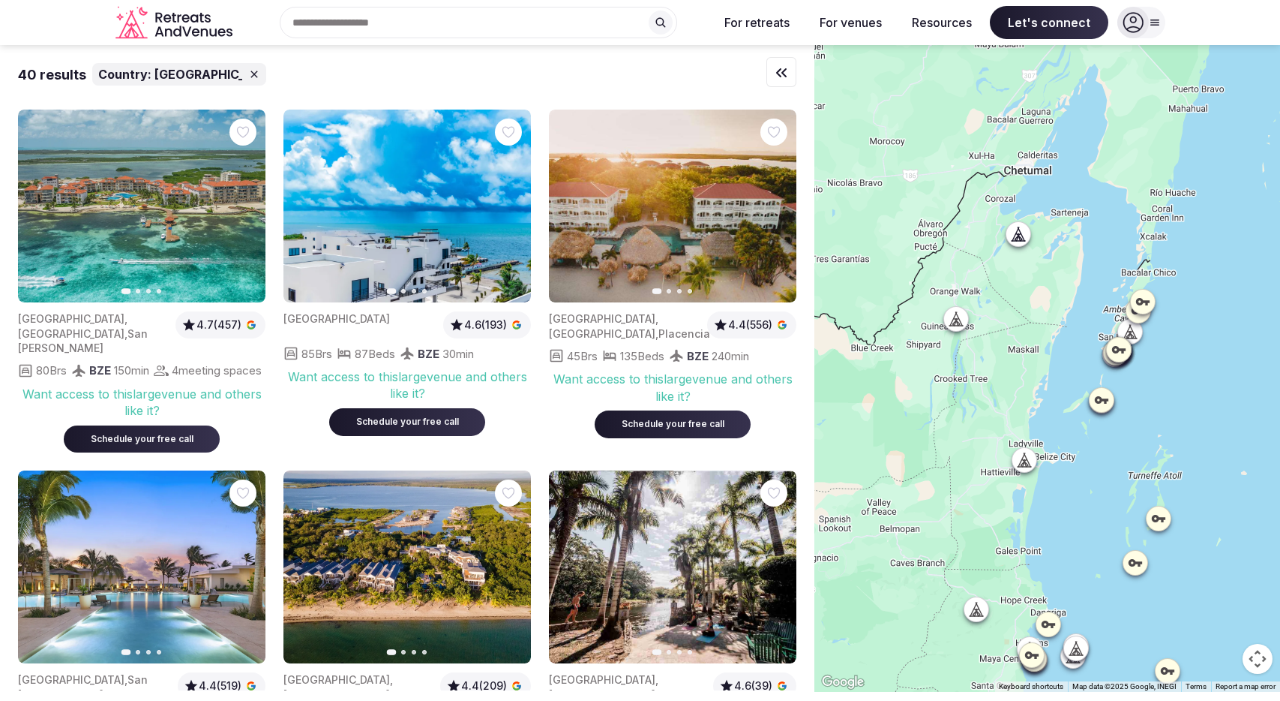
drag, startPoint x: 977, startPoint y: 425, endPoint x: 999, endPoint y: 537, distance: 114.6
click at [999, 537] on div at bounding box center [1048, 368] width 466 height 647
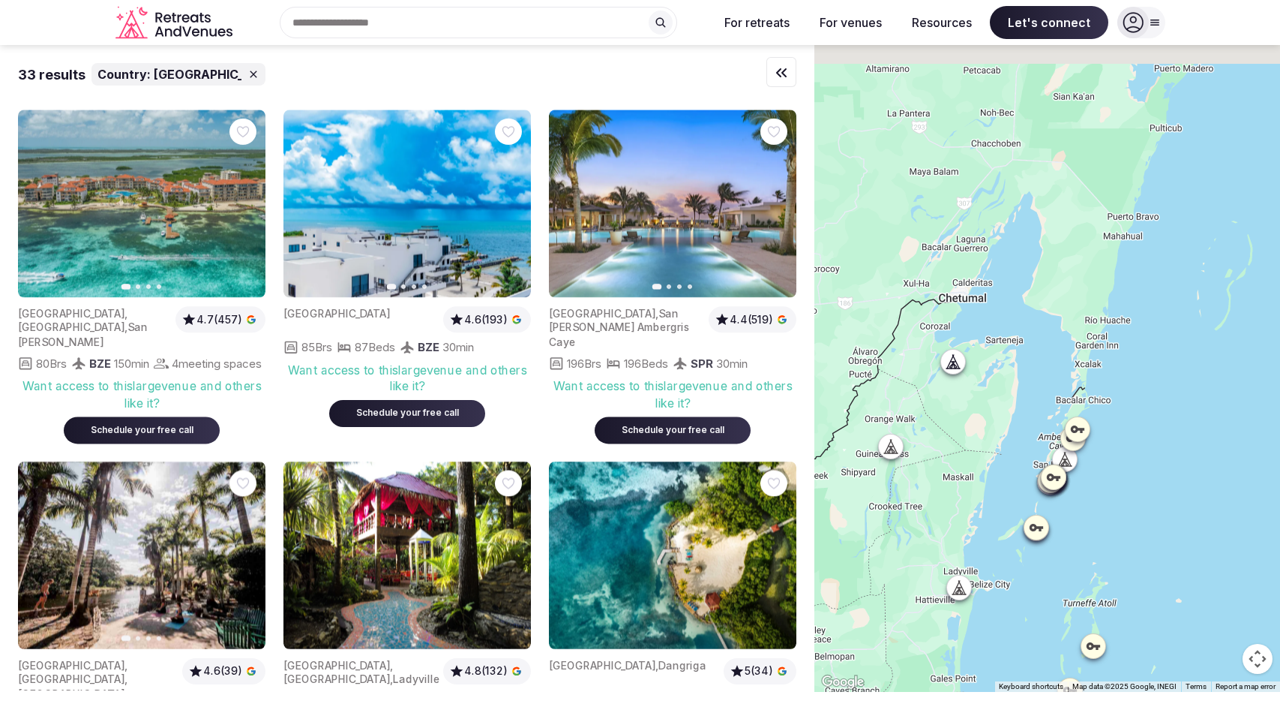
drag, startPoint x: 1131, startPoint y: 388, endPoint x: 1067, endPoint y: 509, distance: 136.6
click at [1067, 509] on div at bounding box center [1048, 368] width 466 height 647
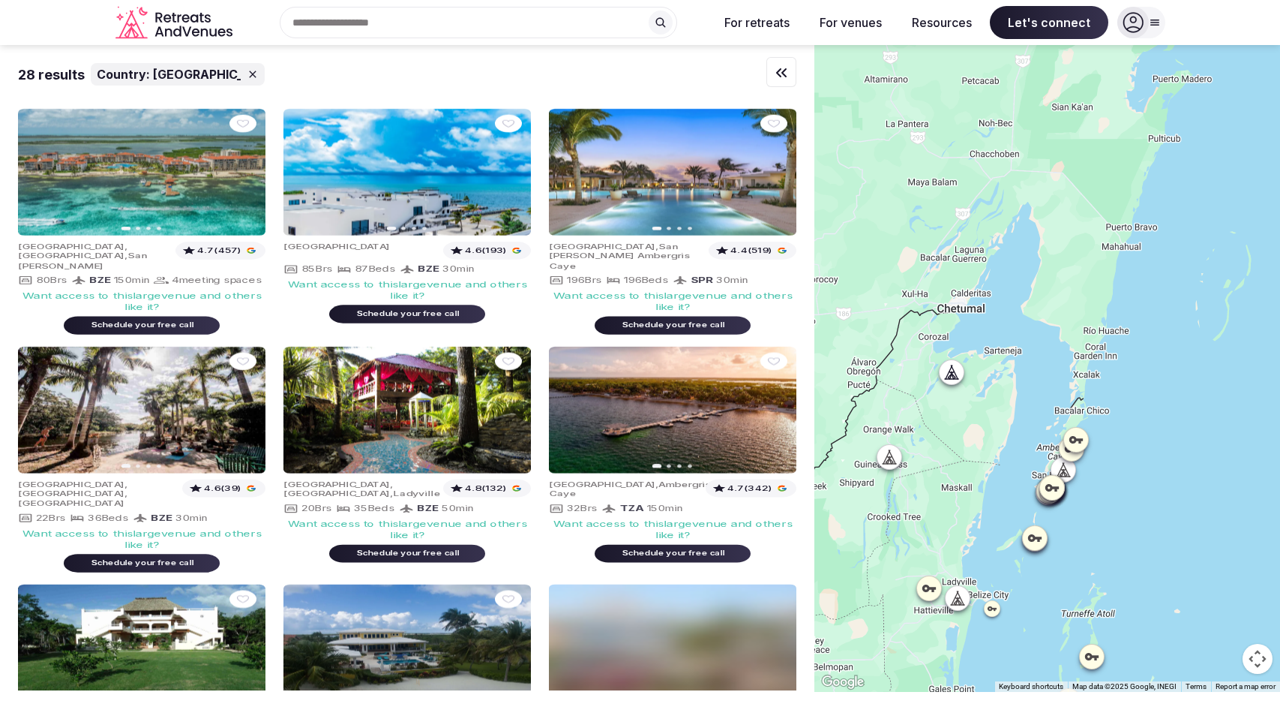
click at [1064, 465] on icon at bounding box center [1060, 470] width 7 height 14
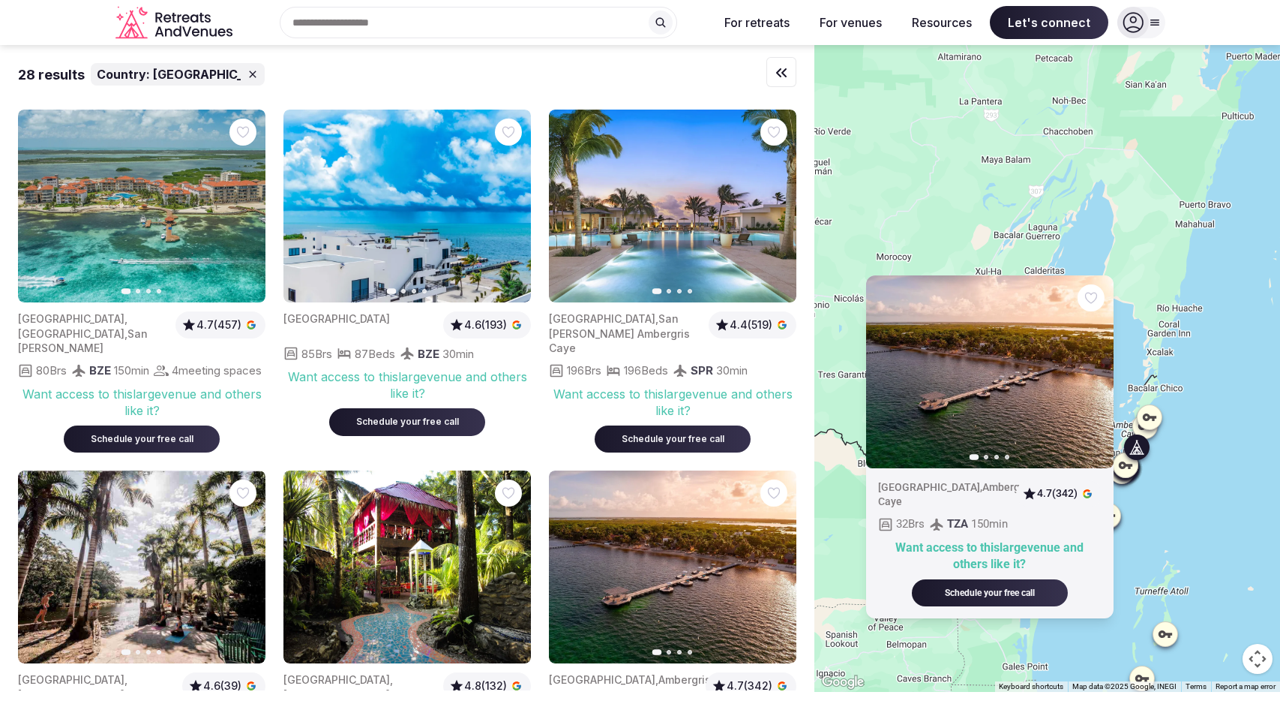
drag, startPoint x: 1118, startPoint y: 480, endPoint x: 1190, endPoint y: 455, distance: 76.1
click at [1190, 455] on div "Previous slide Next slide [GEOGRAPHIC_DATA] , Ambergris Caye 4.7 (342) 32 Brs T…" at bounding box center [1048, 368] width 466 height 647
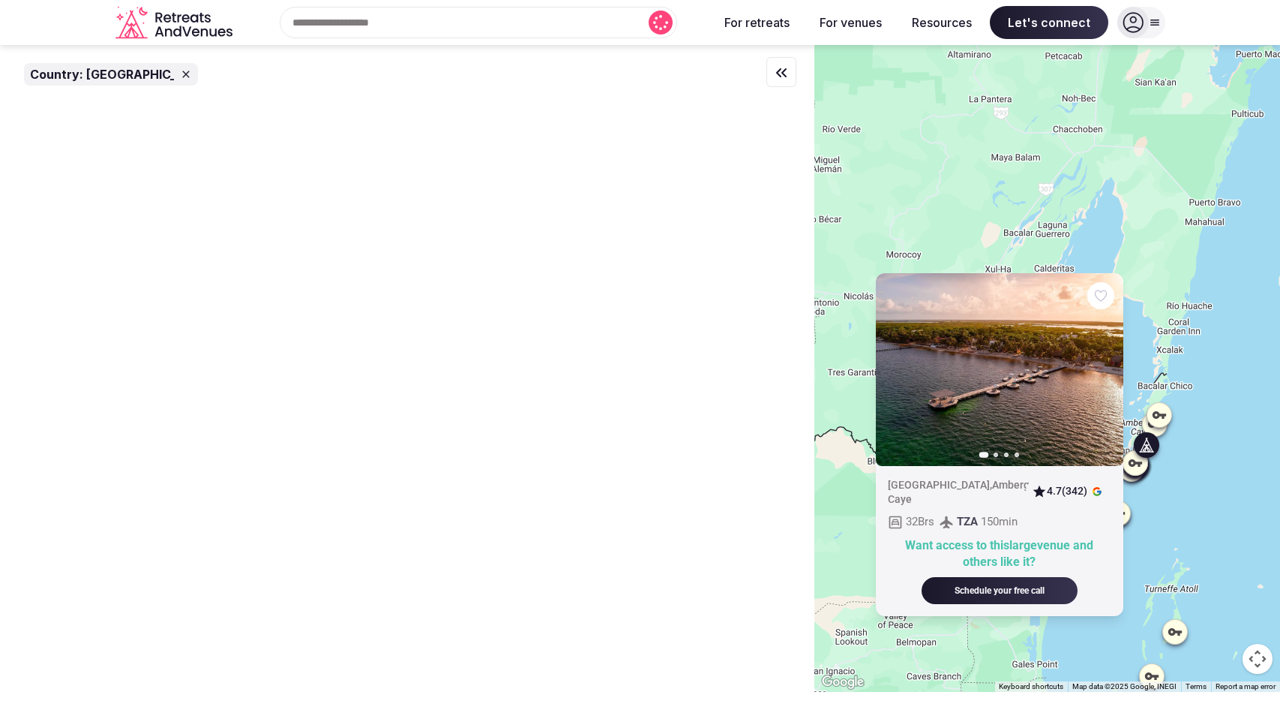
click at [1202, 455] on div "Previous slide Next slide [GEOGRAPHIC_DATA] , Ambergris Caye 4.7 (342) 32 Brs T…" at bounding box center [1048, 368] width 466 height 647
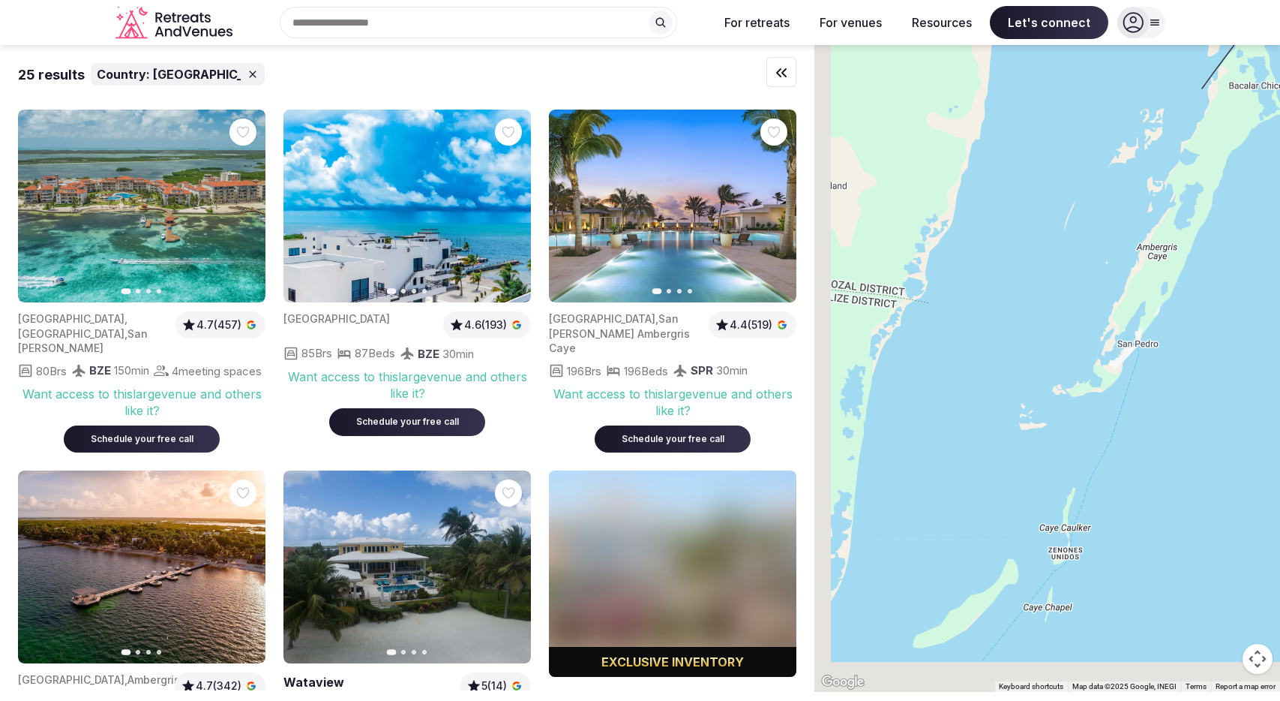
drag, startPoint x: 1098, startPoint y: 474, endPoint x: 1236, endPoint y: 327, distance: 201.7
click at [1236, 327] on div at bounding box center [1048, 368] width 466 height 647
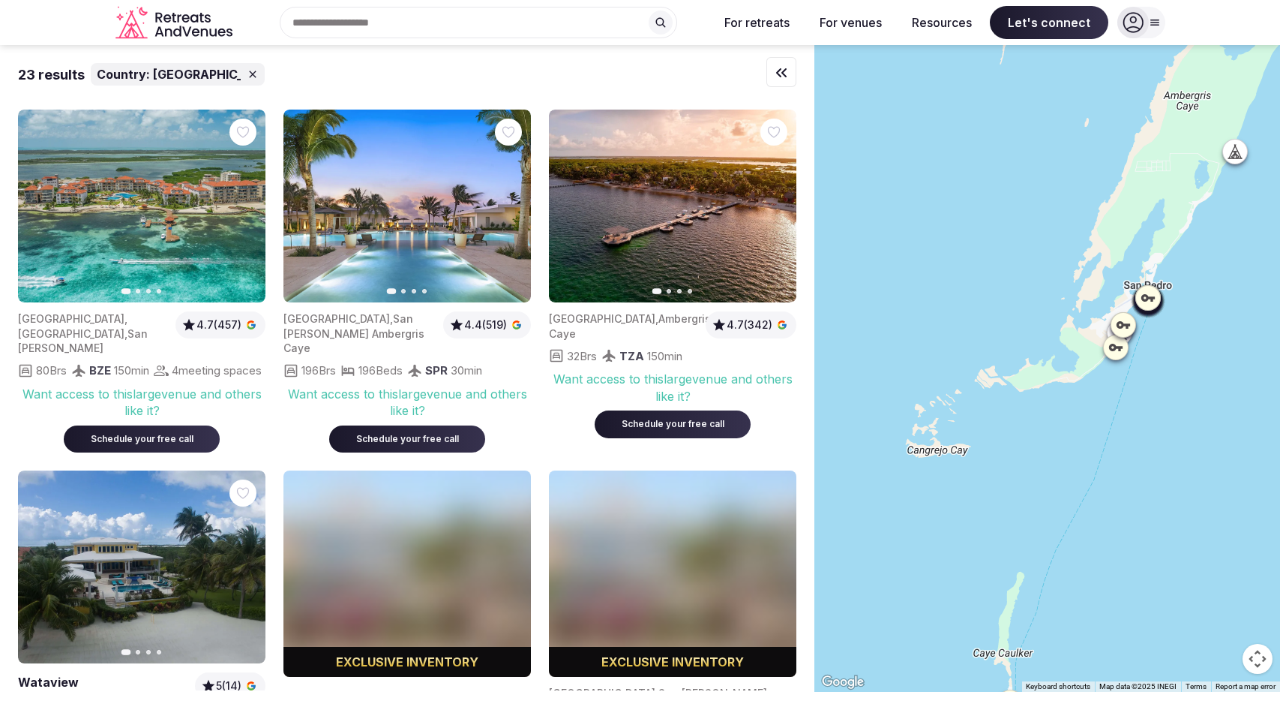
click at [1128, 331] on icon at bounding box center [1122, 324] width 15 height 15
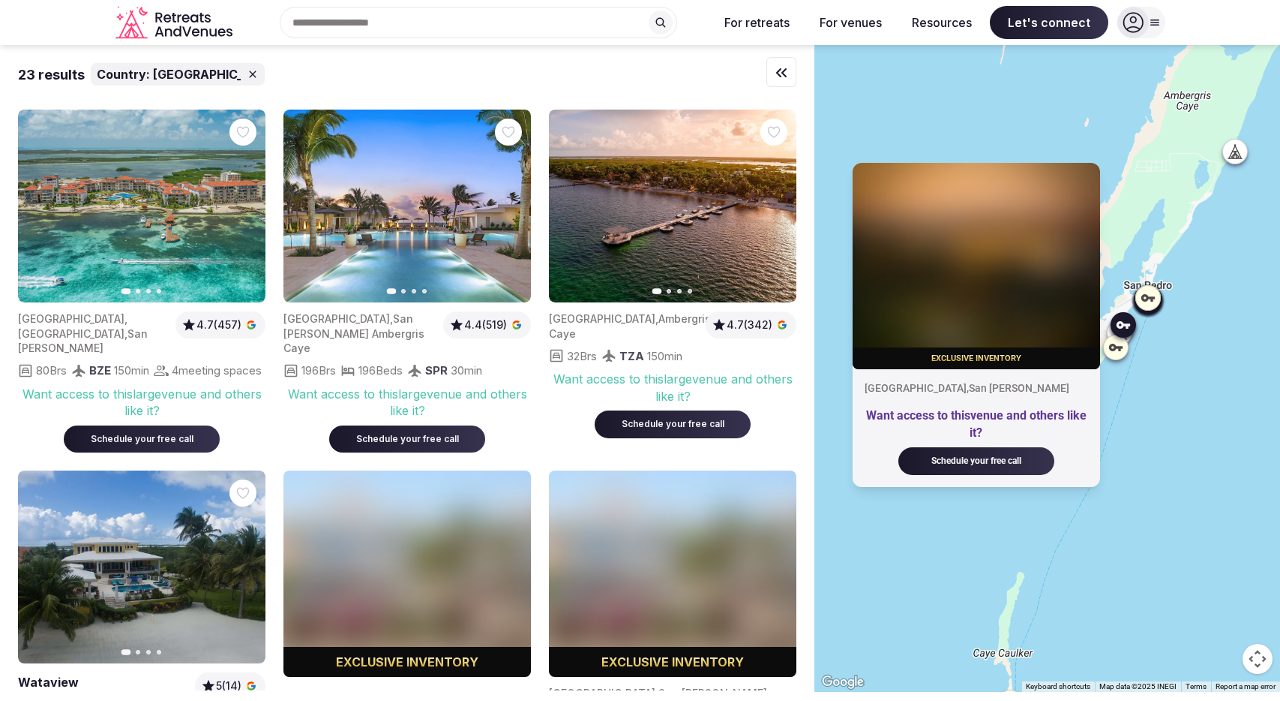
click at [1118, 357] on div at bounding box center [1116, 347] width 24 height 24
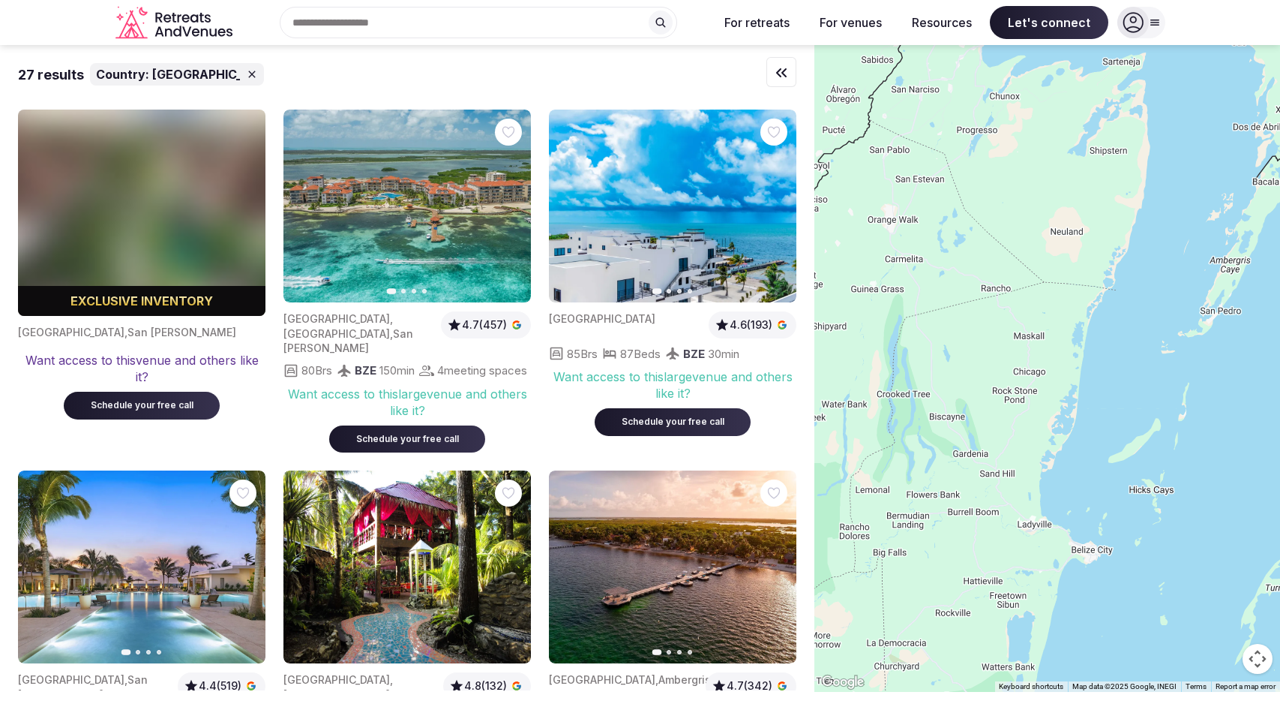
drag, startPoint x: 1226, startPoint y: 439, endPoint x: 1260, endPoint y: 416, distance: 41.0
click at [1260, 416] on div at bounding box center [1048, 368] width 466 height 647
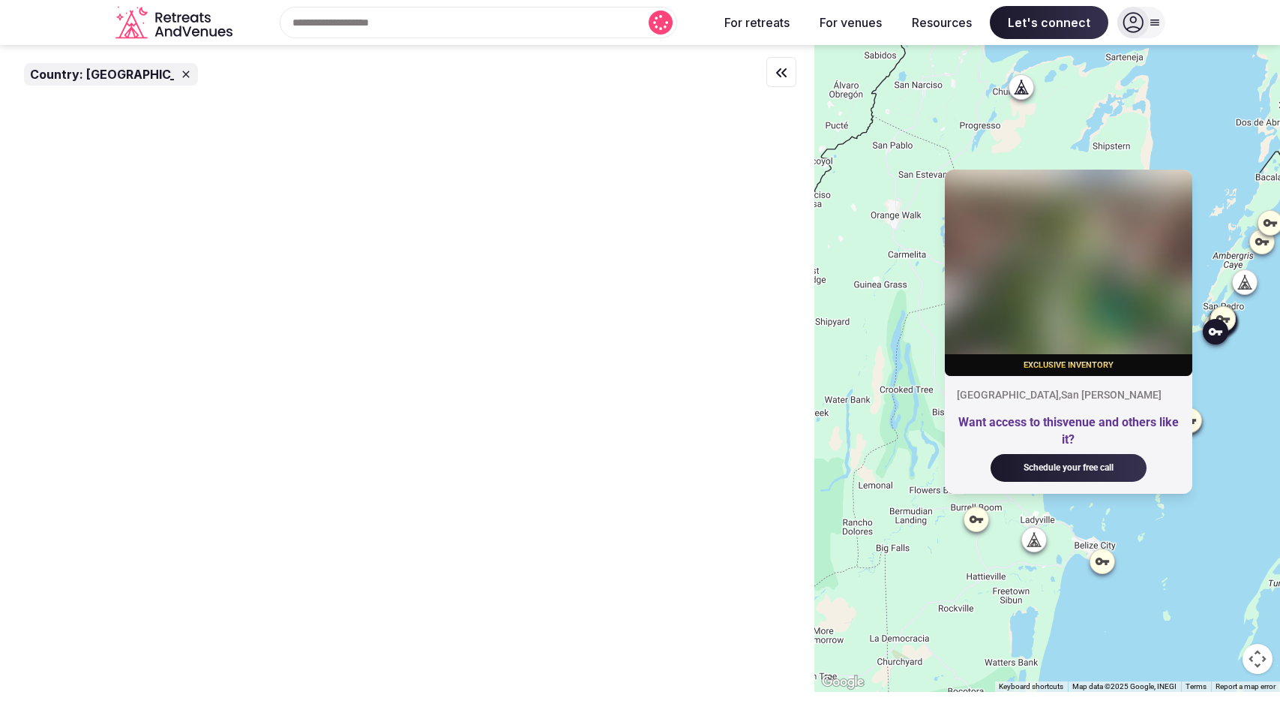
click at [1046, 532] on div at bounding box center [1034, 539] width 24 height 24
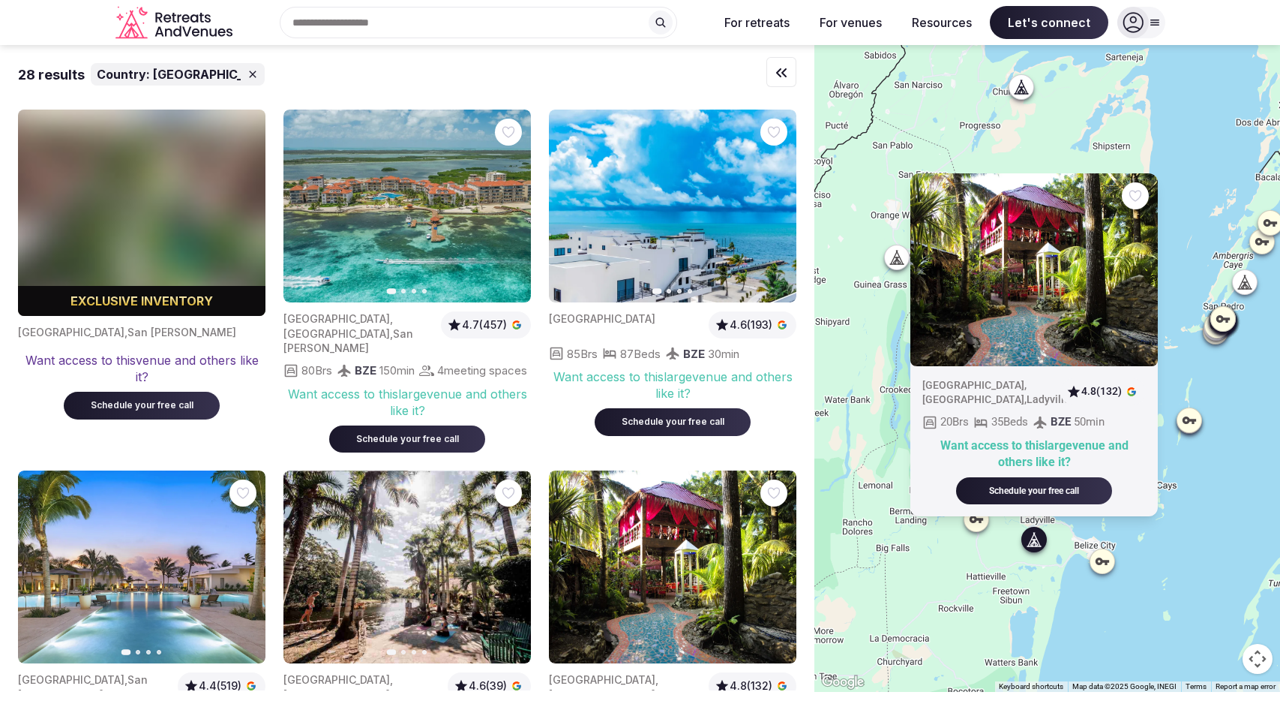
click at [1196, 480] on div "[GEOGRAPHIC_DATA] , [GEOGRAPHIC_DATA] , [GEOGRAPHIC_DATA] 4.8 (132) 20 Brs 35 B…" at bounding box center [1048, 368] width 466 height 647
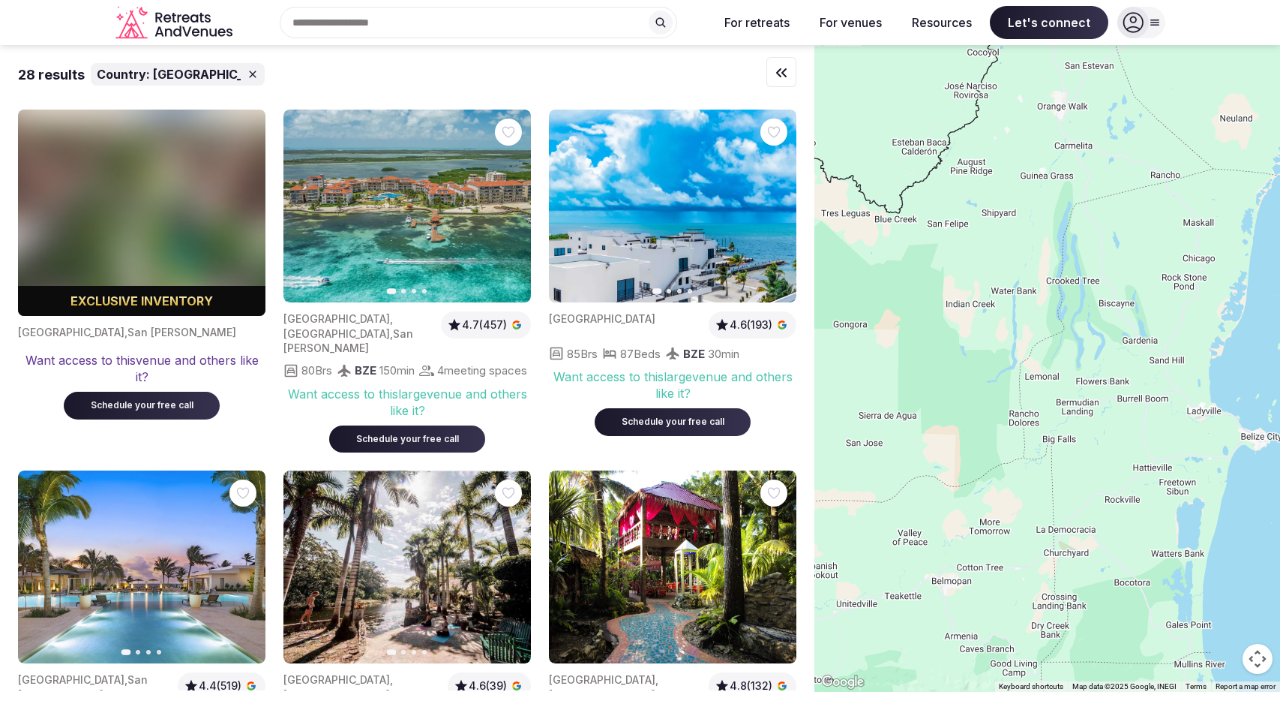
drag, startPoint x: 1086, startPoint y: 487, endPoint x: 1264, endPoint y: 369, distance: 213.2
click at [1264, 369] on div at bounding box center [1048, 368] width 466 height 647
